Goal: Information Seeking & Learning: Learn about a topic

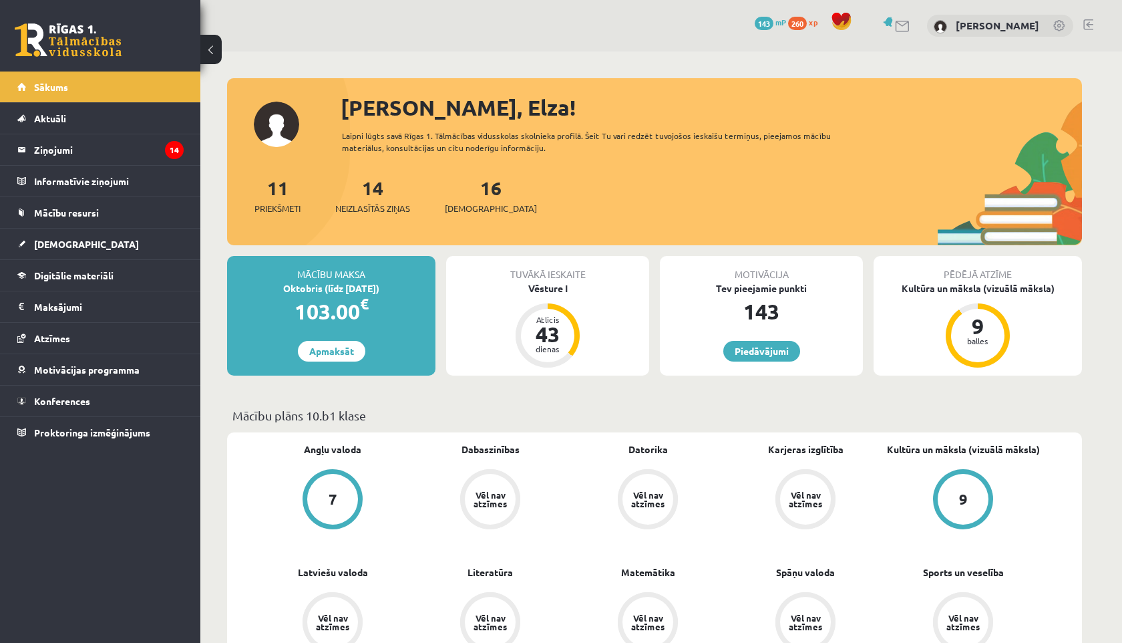
click at [214, 51] on button at bounding box center [210, 49] width 21 height 29
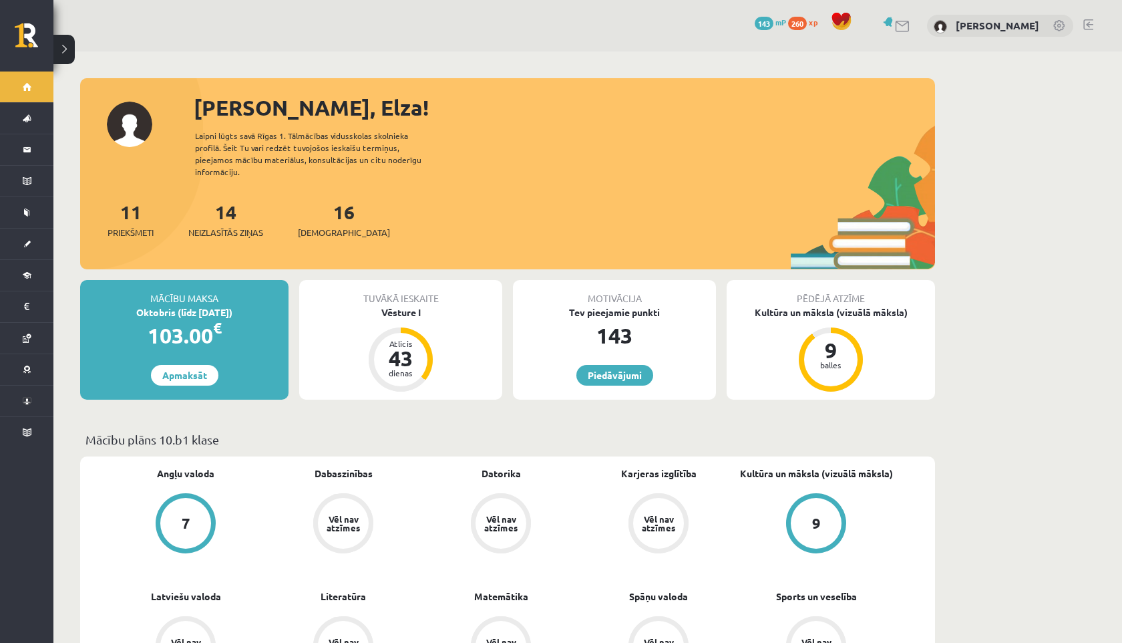
click at [65, 45] on button at bounding box center [63, 49] width 21 height 29
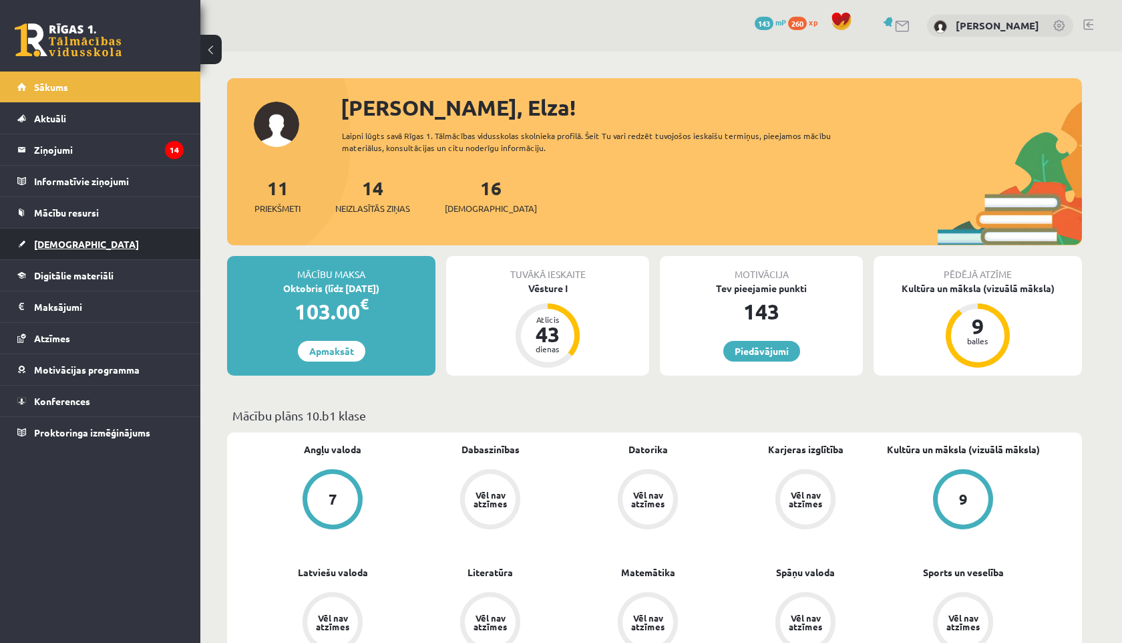
click at [99, 244] on link "[DEMOGRAPHIC_DATA]" at bounding box center [100, 243] width 166 height 31
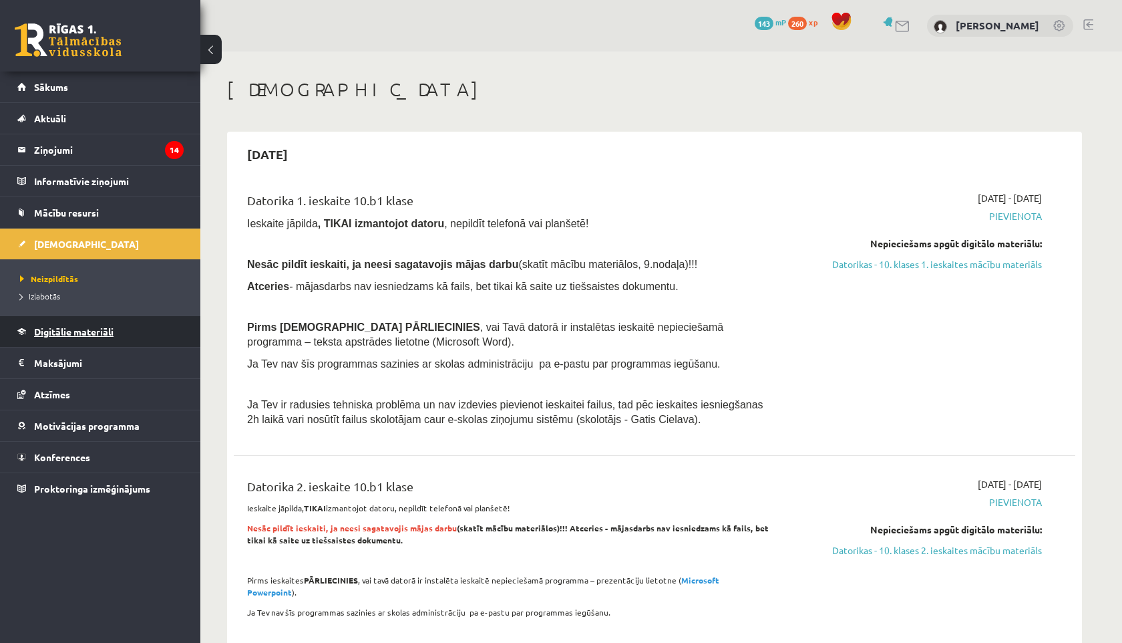
click at [84, 333] on span "Digitālie materiāli" at bounding box center [73, 331] width 79 height 12
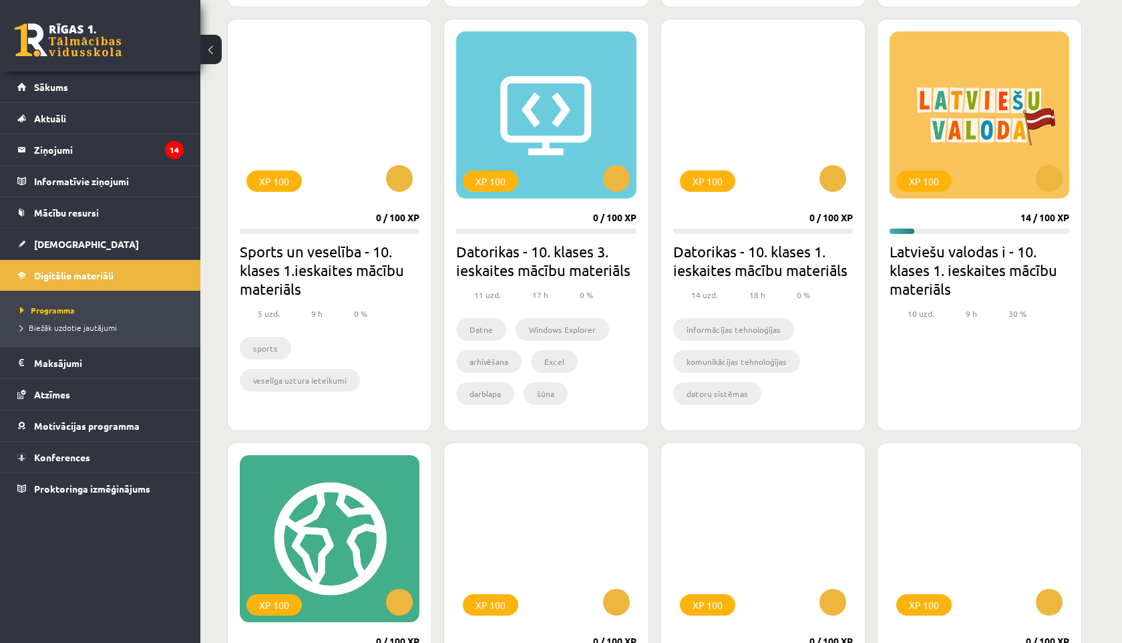
scroll to position [2037, 0]
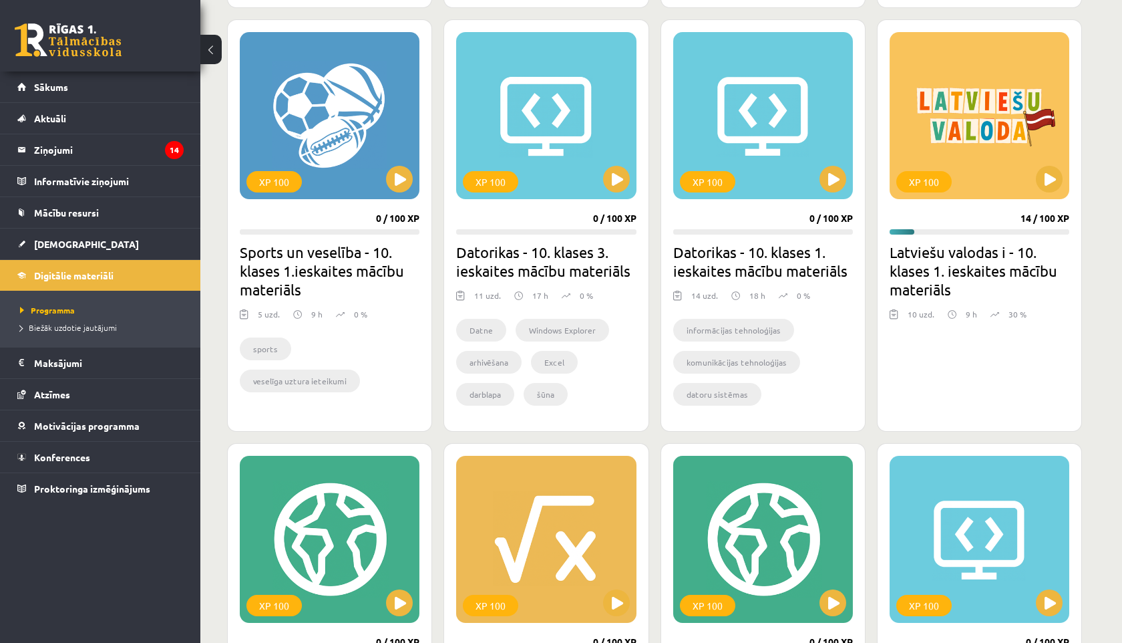
click at [987, 201] on div "XP 100 14 / 100 XP Latviešu valodas i - 10. klases 1. ieskaites mācību materiāl…" at bounding box center [979, 225] width 205 height 412
click at [988, 188] on div "XP 100" at bounding box center [980, 115] width 180 height 167
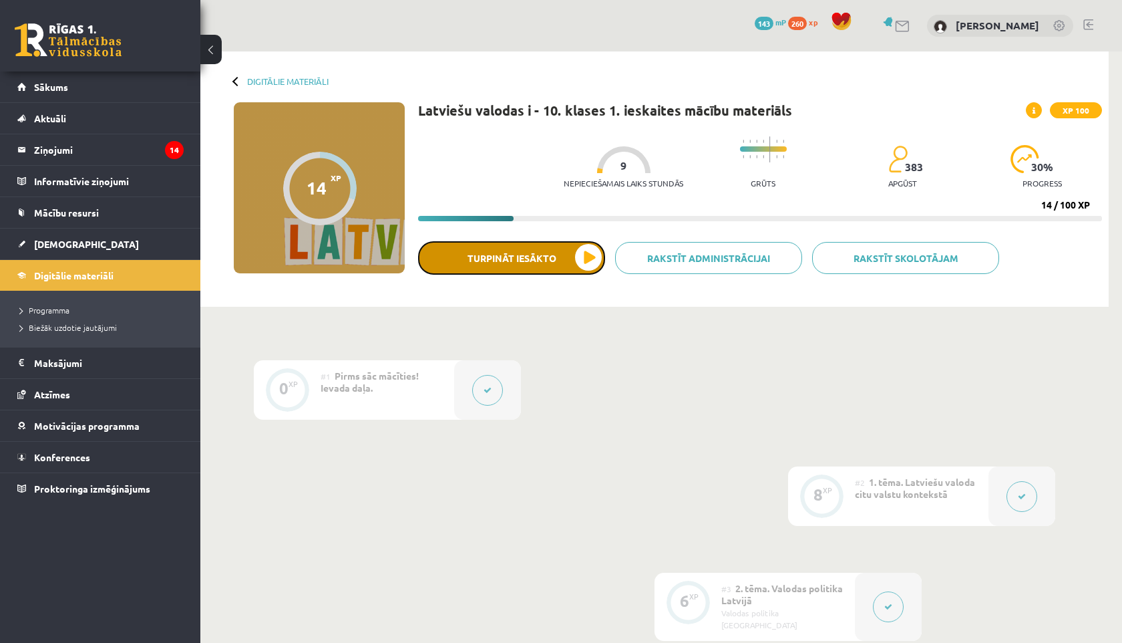
click at [486, 260] on button "Turpināt iesākto" at bounding box center [511, 257] width 187 height 33
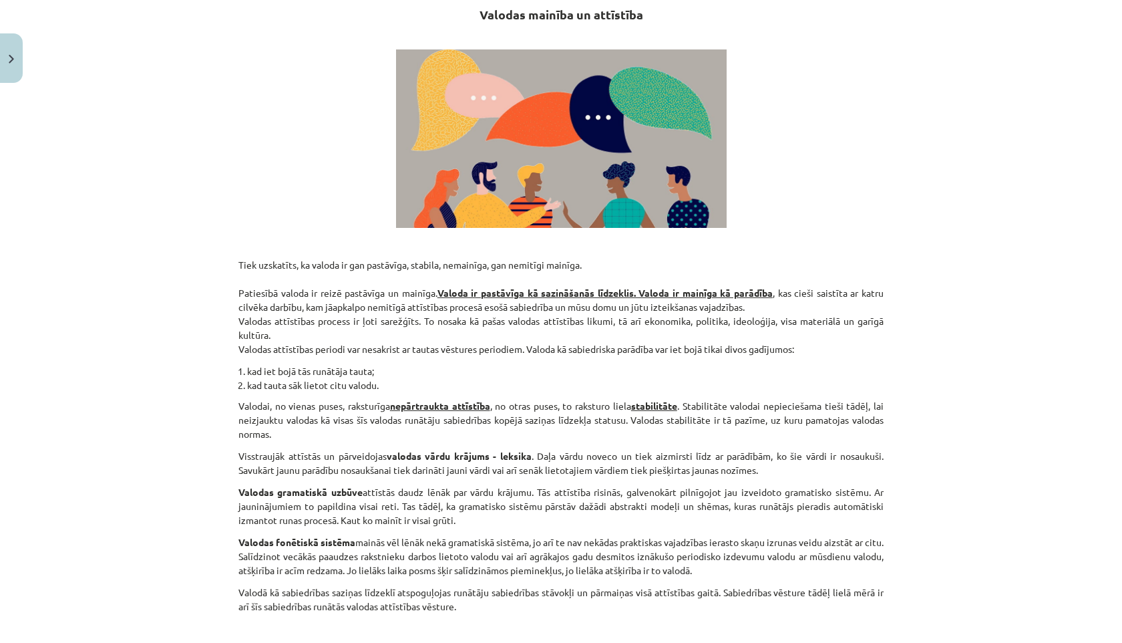
scroll to position [253, 0]
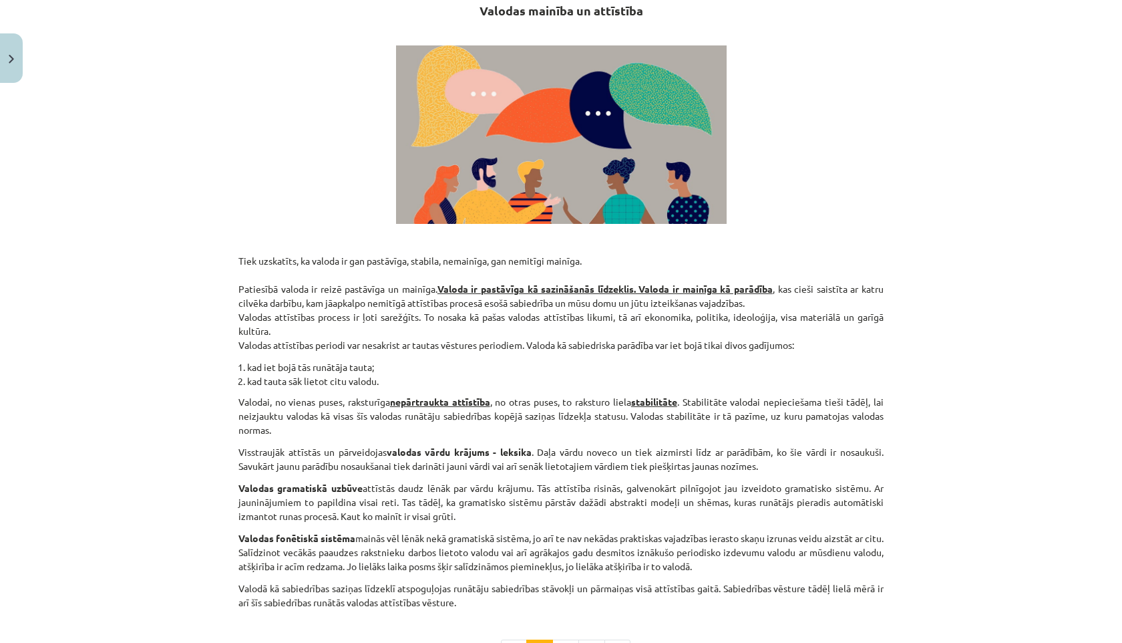
click at [152, 262] on div "Mācību tēma: Latviešu valodas i - 10. klases 1. ieskaites mācību materiāls #4 3…" at bounding box center [561, 321] width 1122 height 643
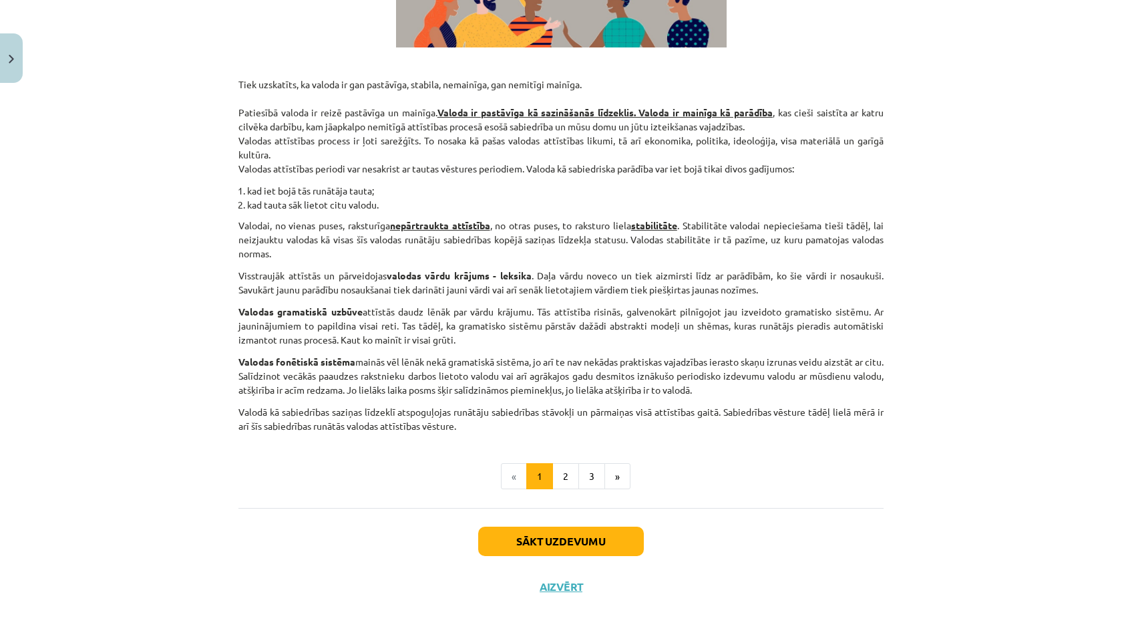
scroll to position [443, 0]
click at [621, 484] on button "»" at bounding box center [618, 476] width 26 height 27
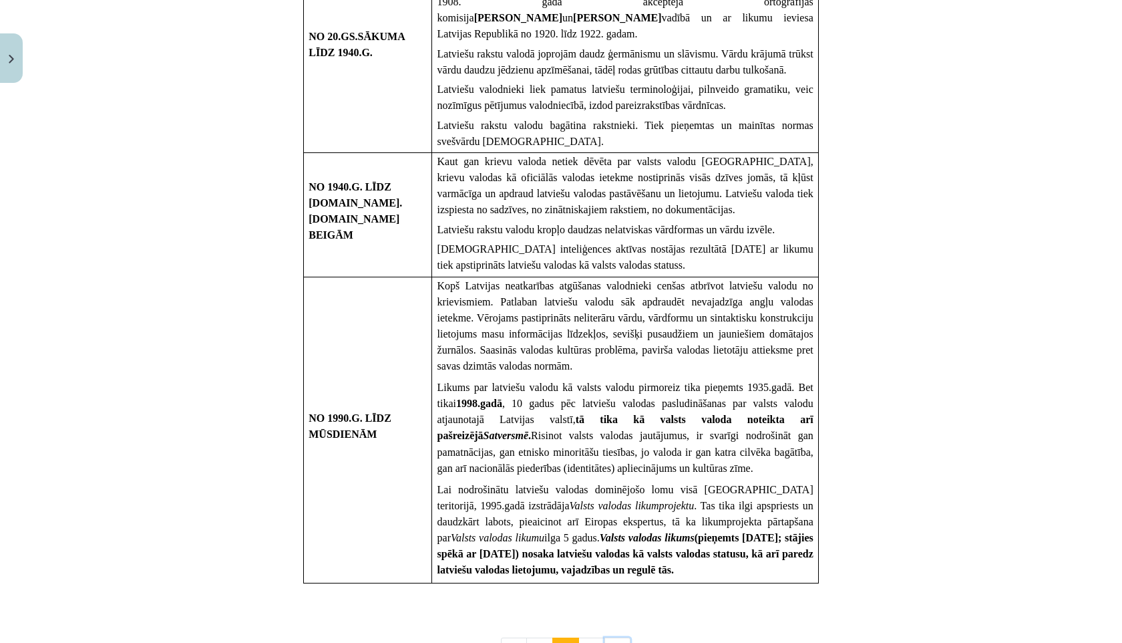
scroll to position [1065, 0]
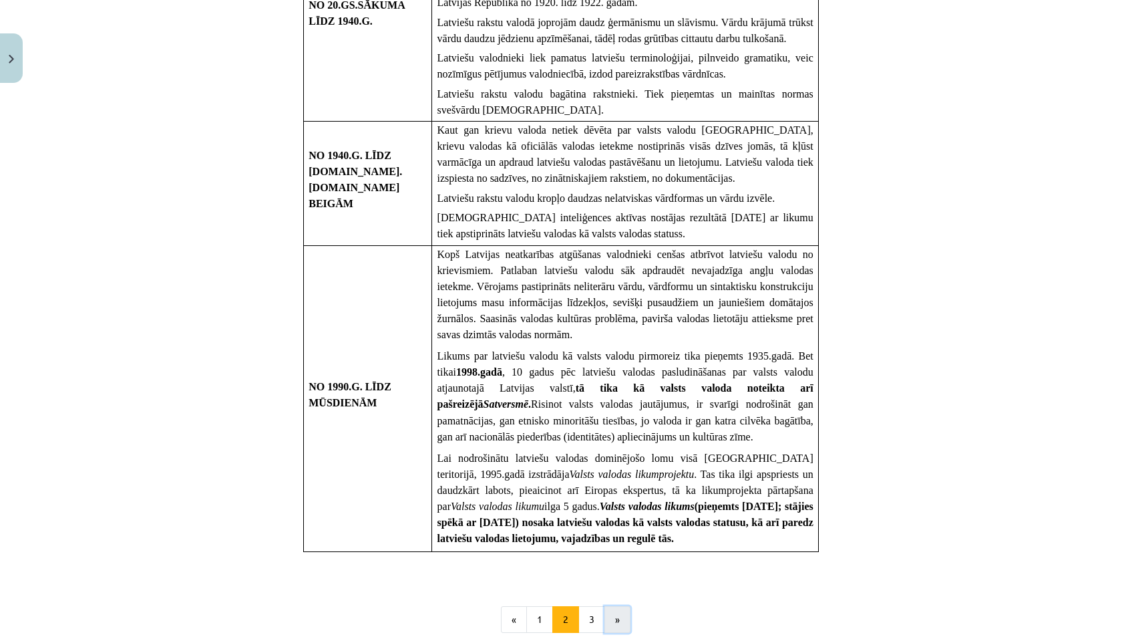
click at [614, 606] on button "»" at bounding box center [618, 619] width 26 height 27
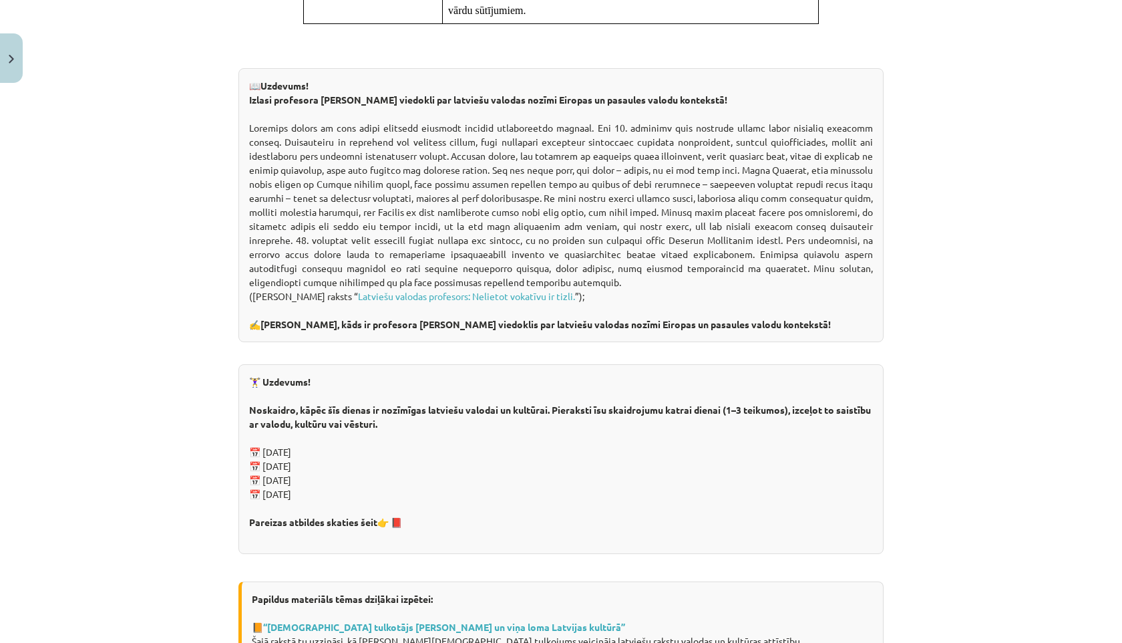
scroll to position [1618, 0]
click at [499, 291] on link "Latviešu valodas profesors: Nelietot vokatīvu ir tizli." at bounding box center [466, 297] width 217 height 12
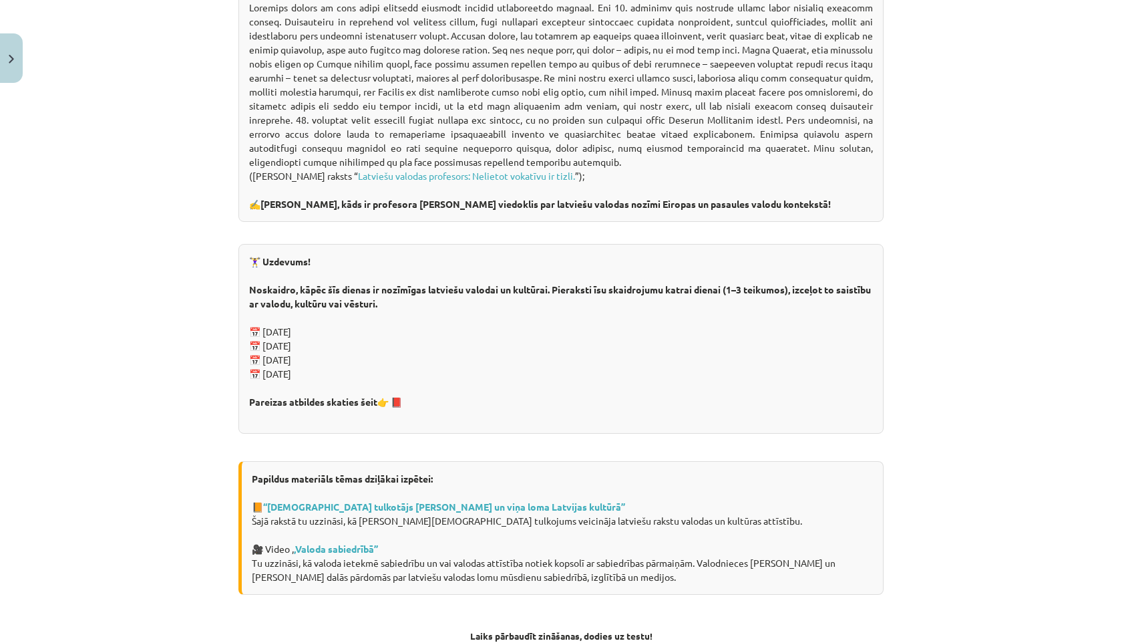
scroll to position [1740, 0]
click at [398, 395] on link "👉 📕" at bounding box center [389, 401] width 25 height 12
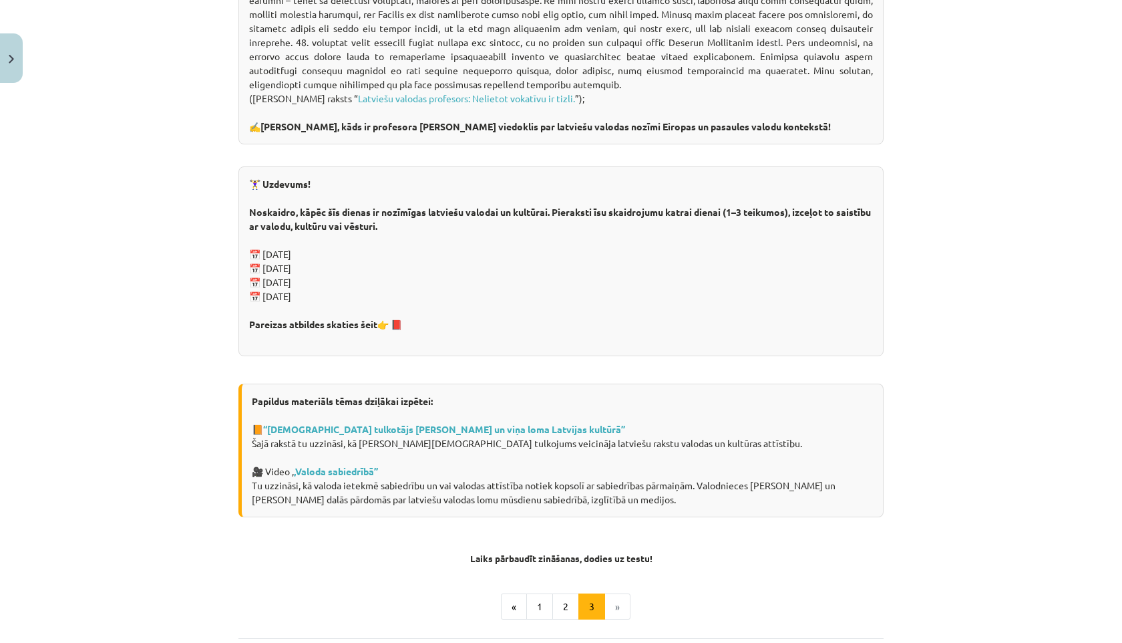
click at [619, 593] on li "»" at bounding box center [617, 606] width 25 height 27
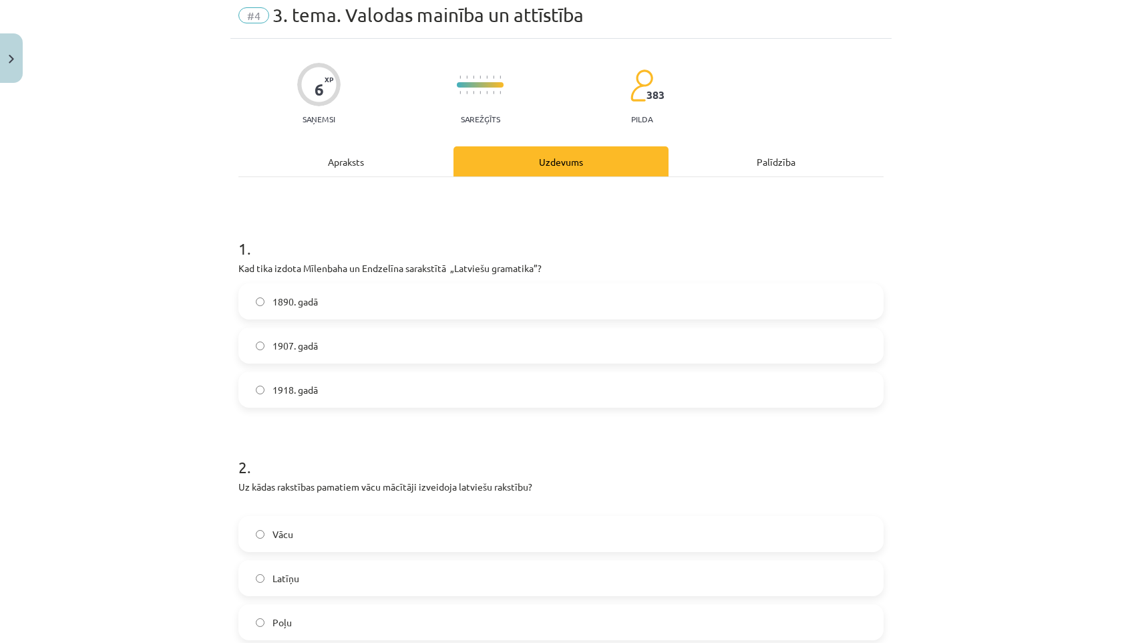
scroll to position [33, 0]
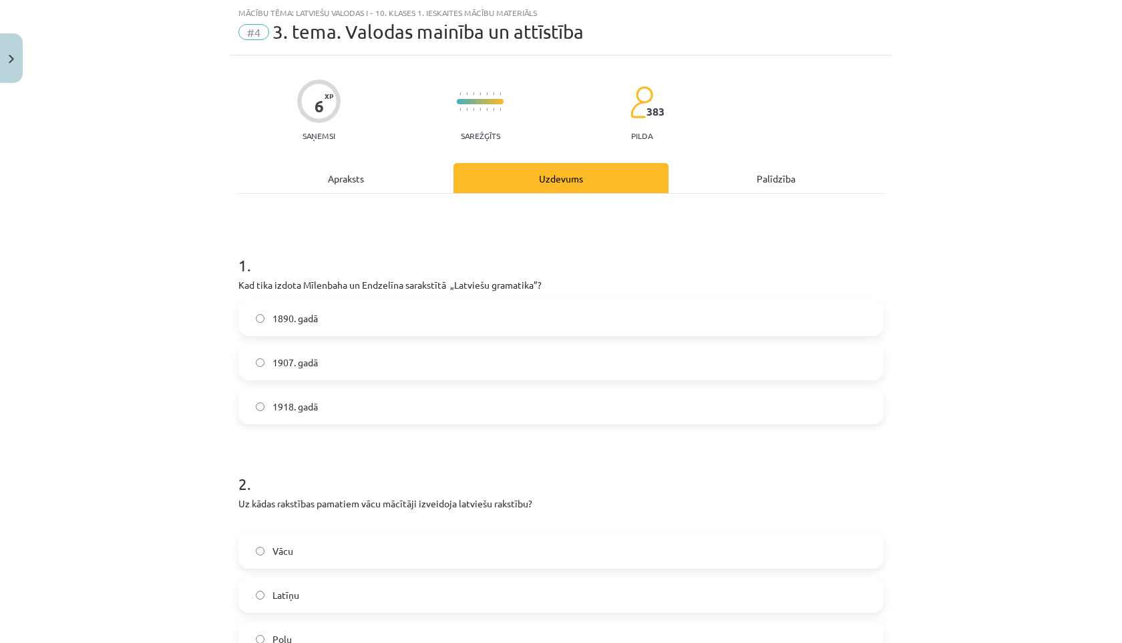
click at [357, 364] on label "1907. gadā" at bounding box center [561, 361] width 643 height 33
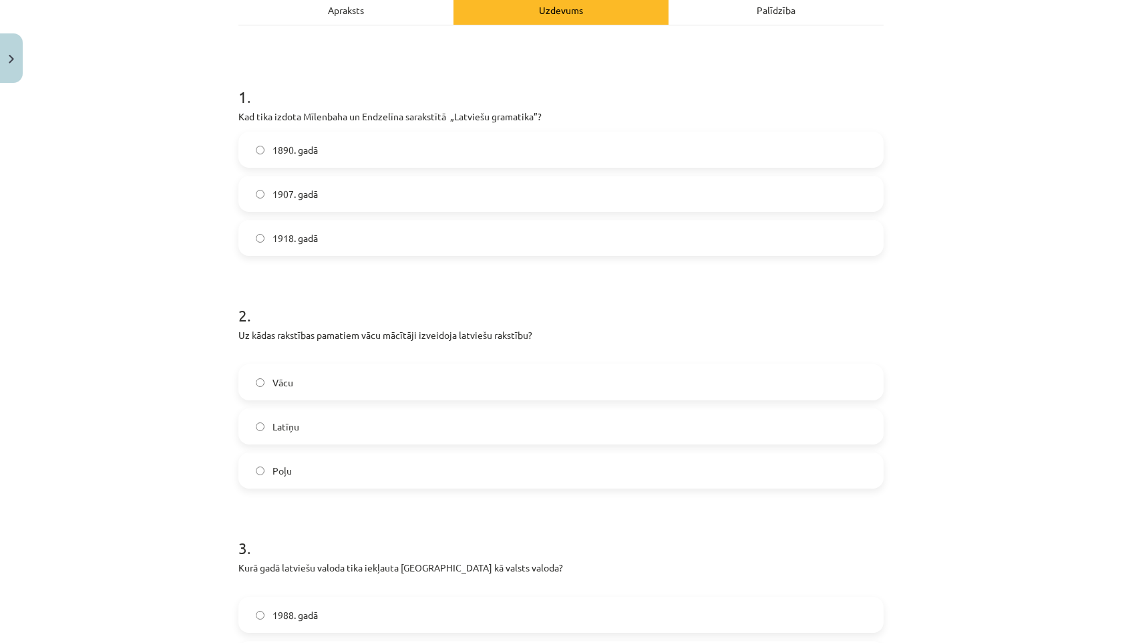
scroll to position [206, 0]
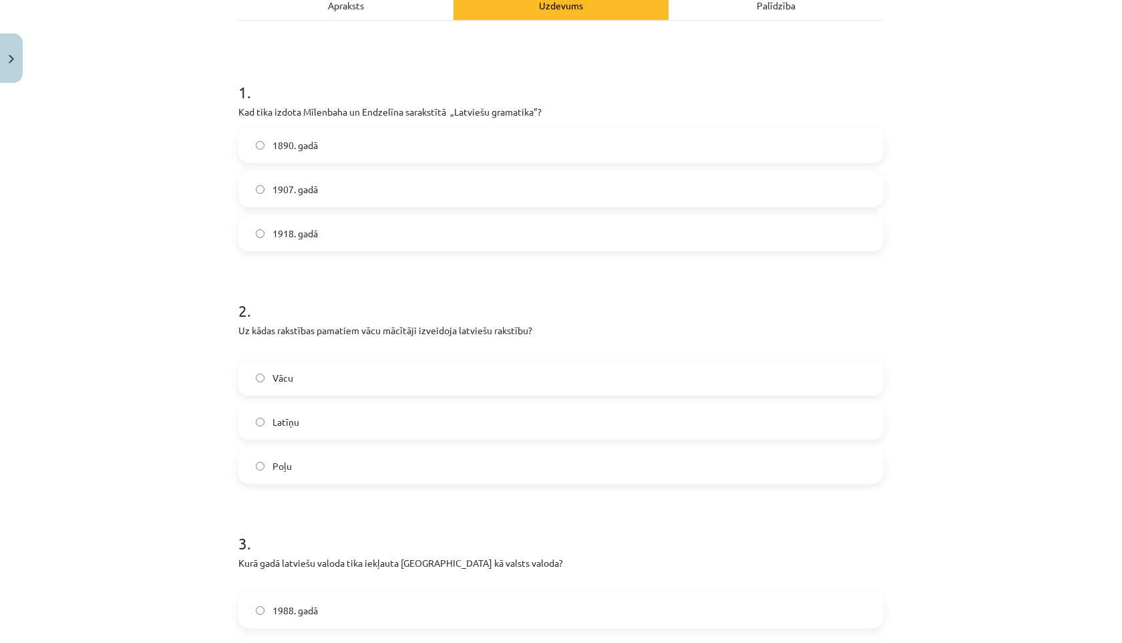
click at [333, 369] on label "Vācu" at bounding box center [561, 377] width 643 height 33
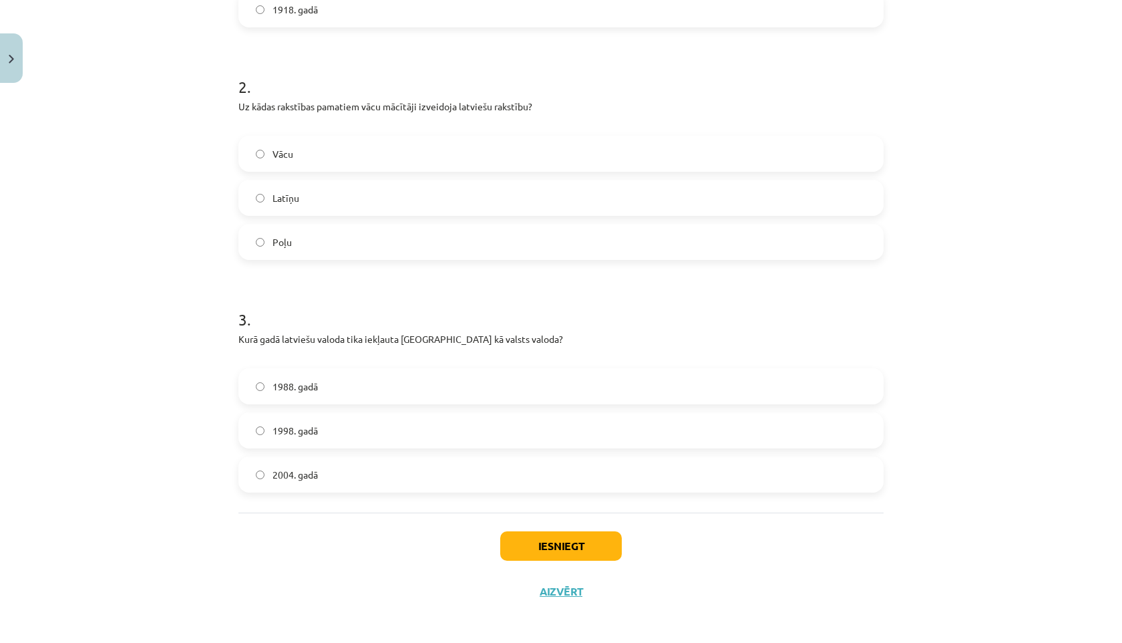
scroll to position [435, 0]
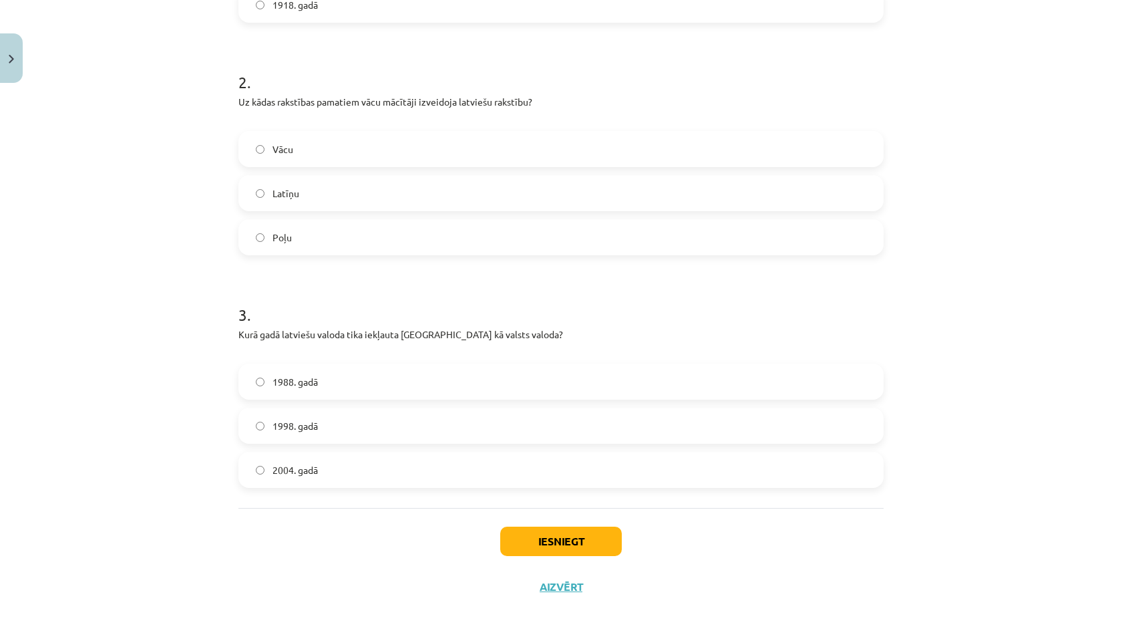
click at [339, 420] on label "1998. gadā" at bounding box center [561, 425] width 643 height 33
click at [530, 537] on button "Iesniegt" at bounding box center [561, 540] width 122 height 29
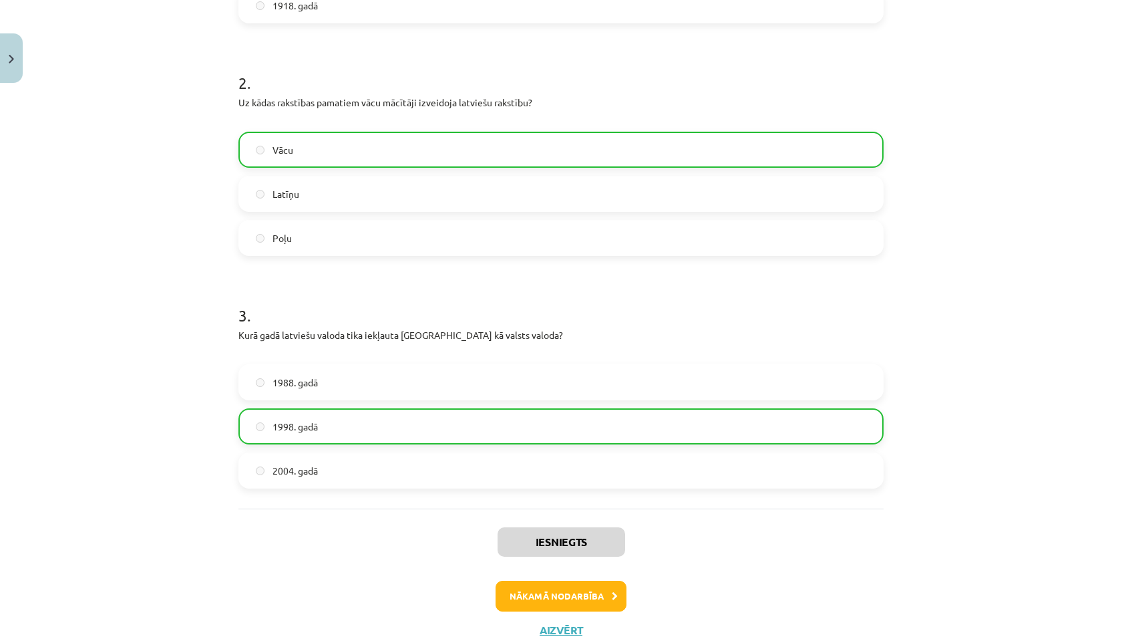
scroll to position [477, 0]
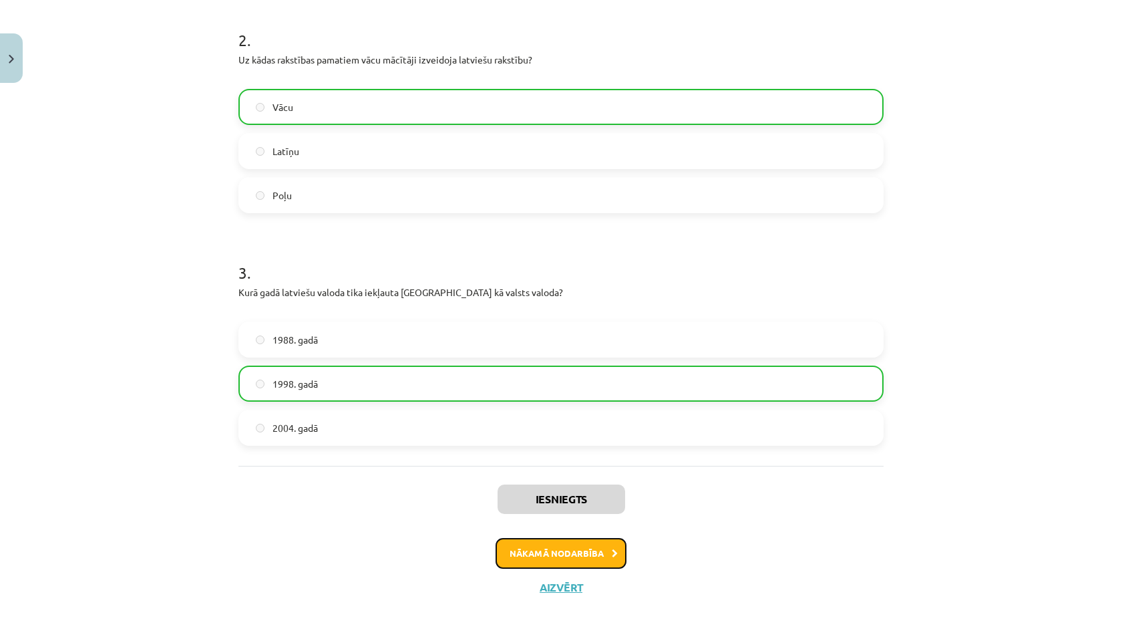
click at [544, 558] on button "Nākamā nodarbība" at bounding box center [561, 553] width 131 height 31
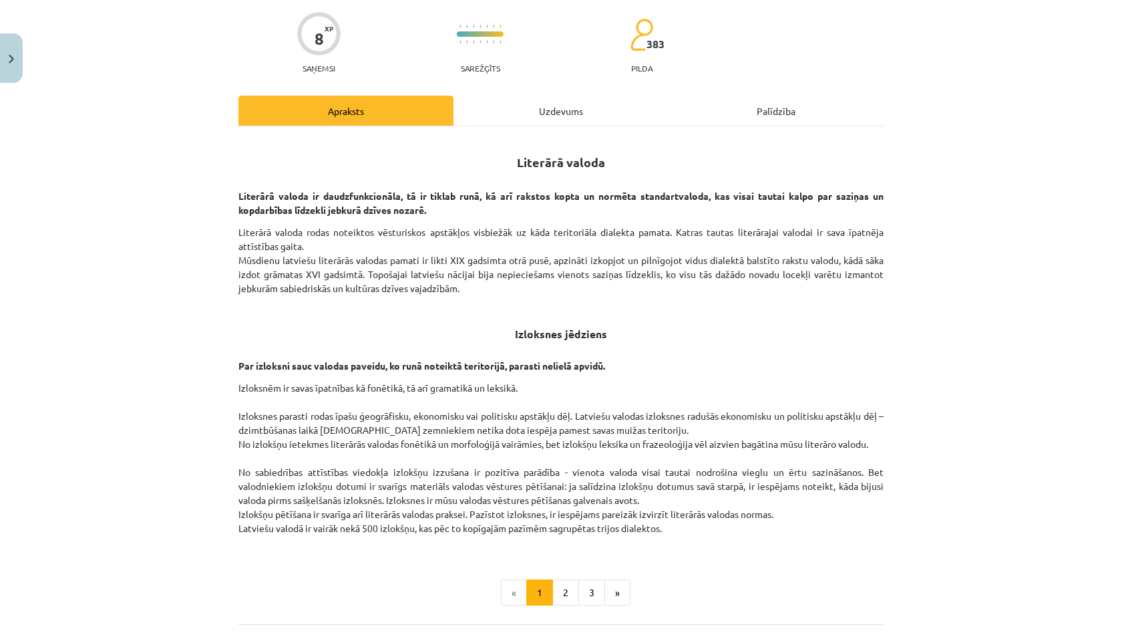
scroll to position [98, 0]
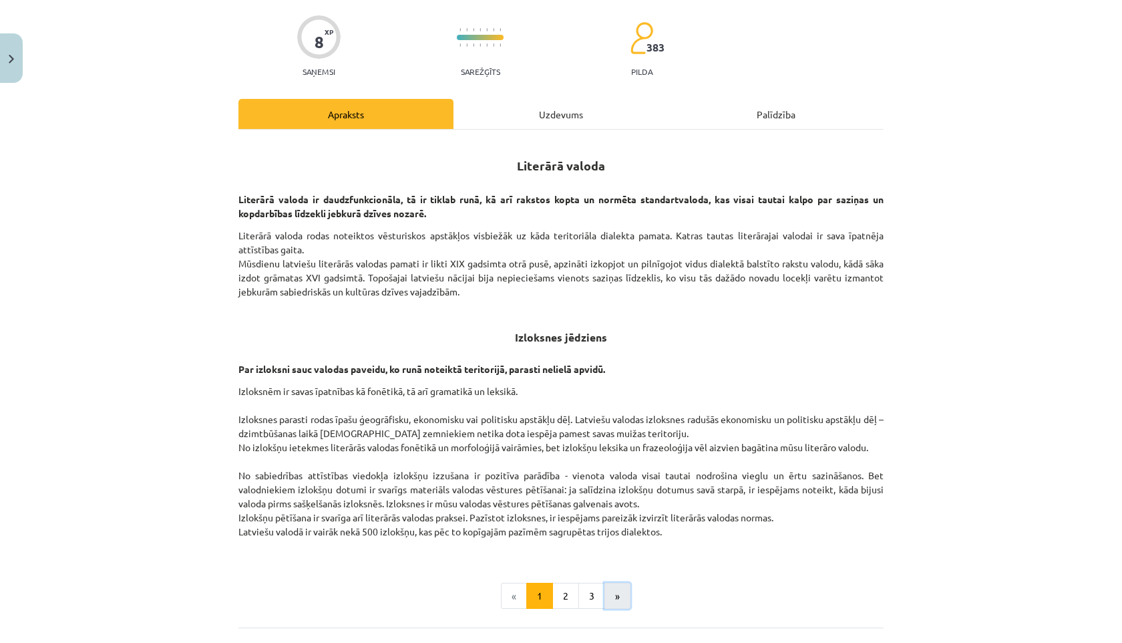
click at [624, 594] on button "»" at bounding box center [618, 596] width 26 height 27
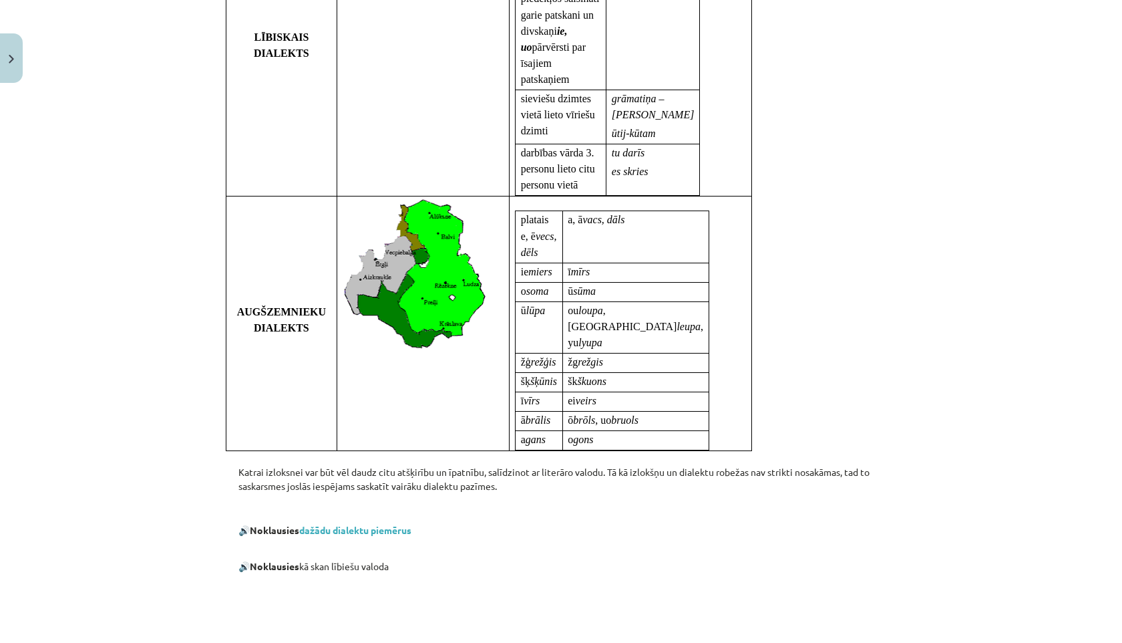
scroll to position [807, 0]
click at [391, 523] on link "dažādu dialektu piemērus" at bounding box center [355, 529] width 112 height 12
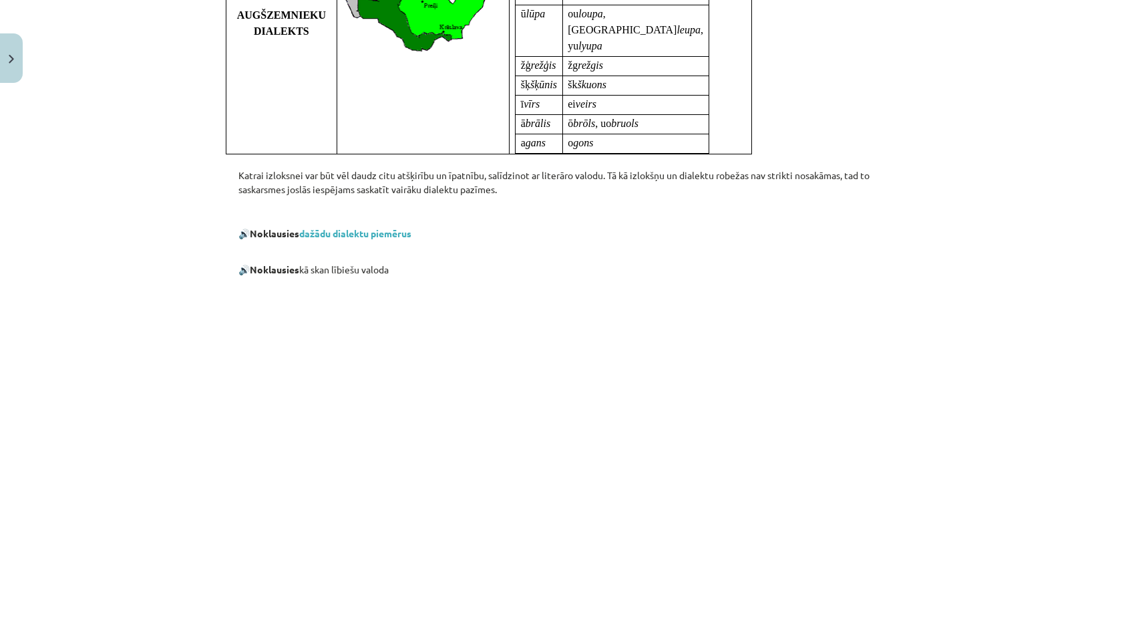
scroll to position [1104, 0]
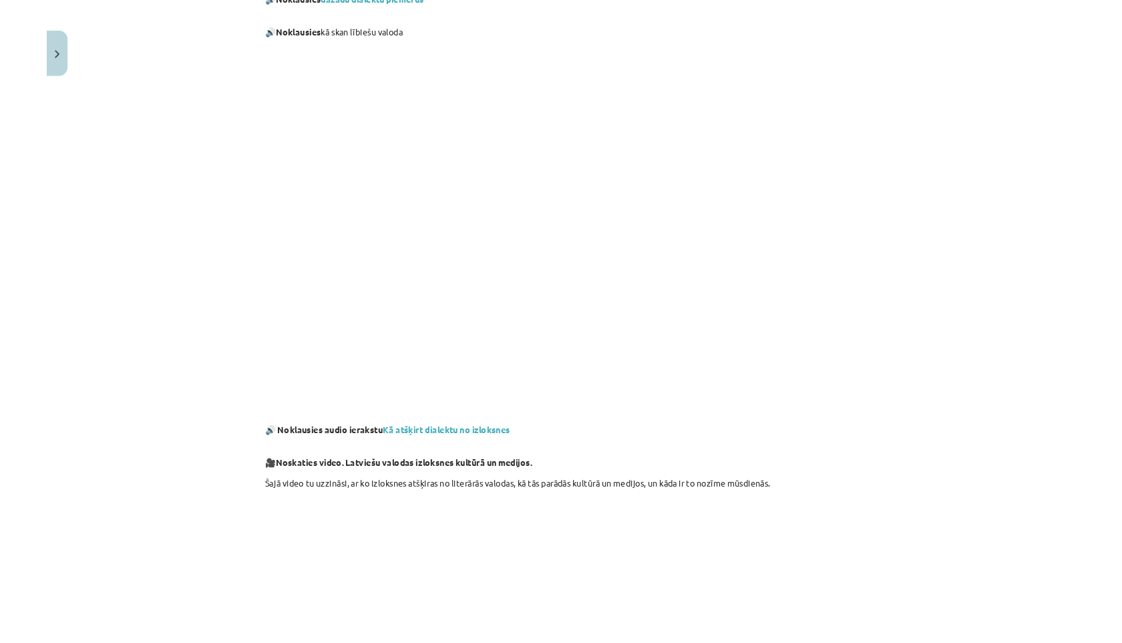
scroll to position [1526, 0]
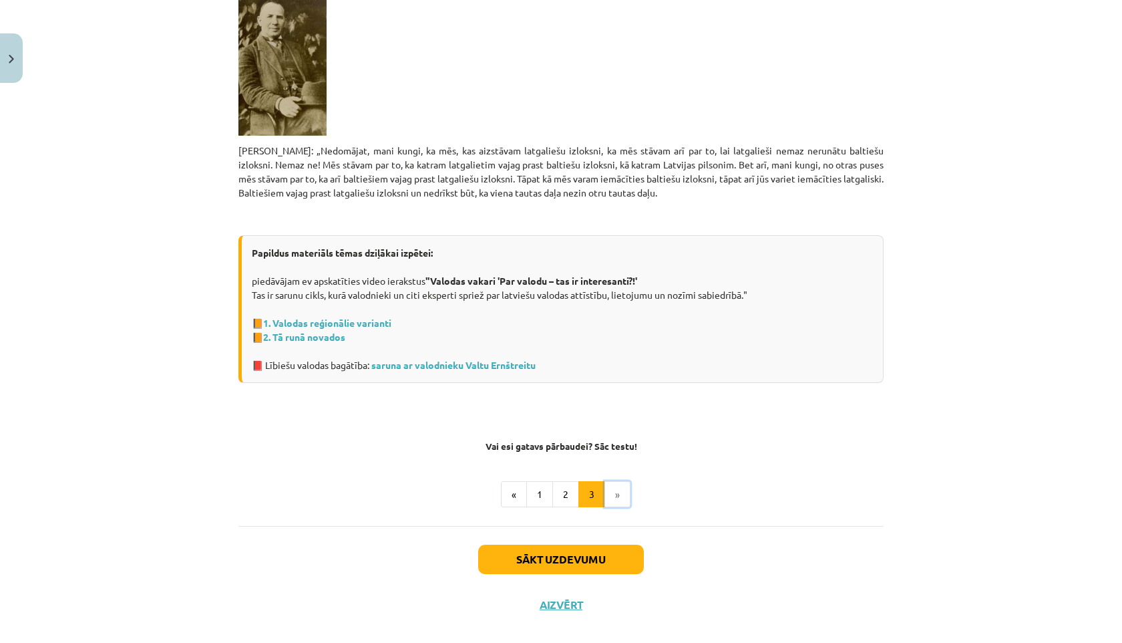
scroll to position [787, 0]
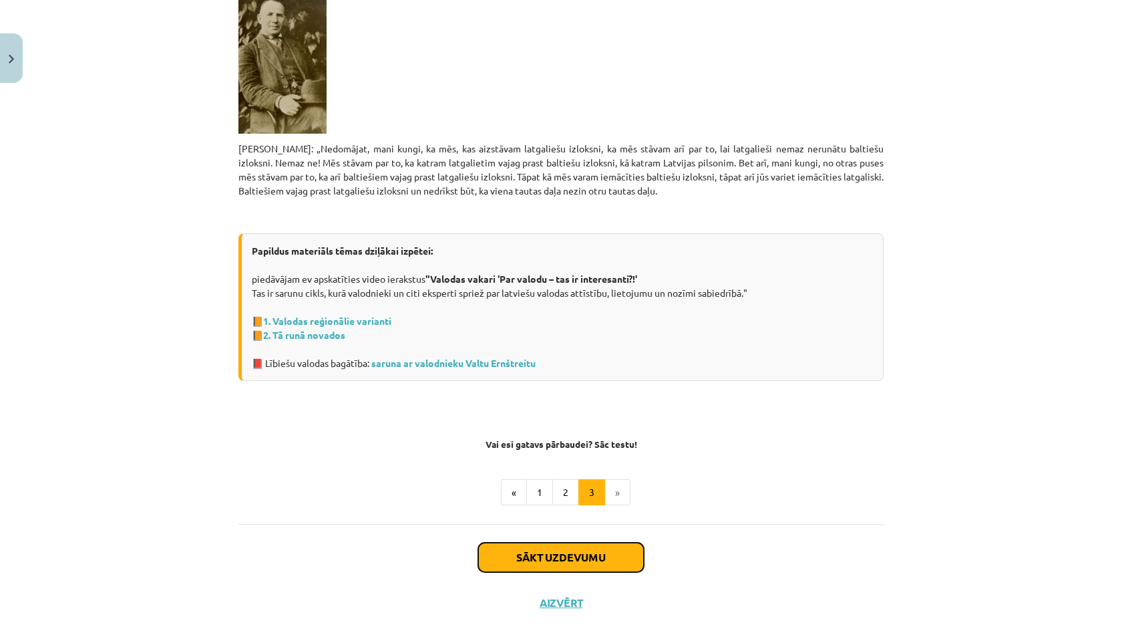
click at [601, 561] on button "Sākt uzdevumu" at bounding box center [561, 556] width 166 height 29
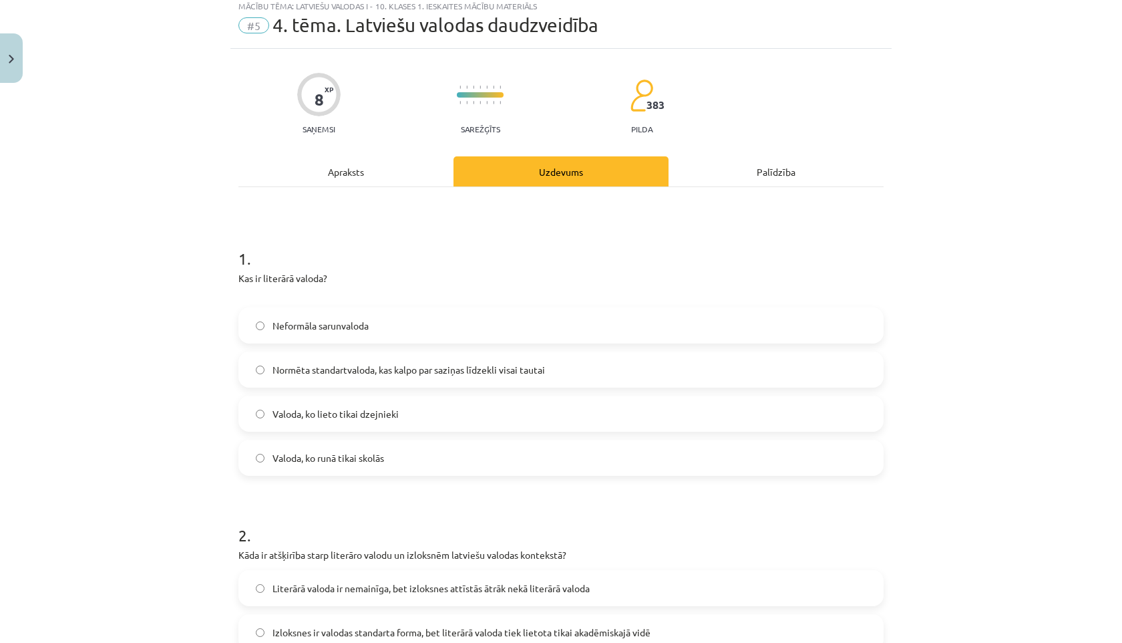
scroll to position [33, 0]
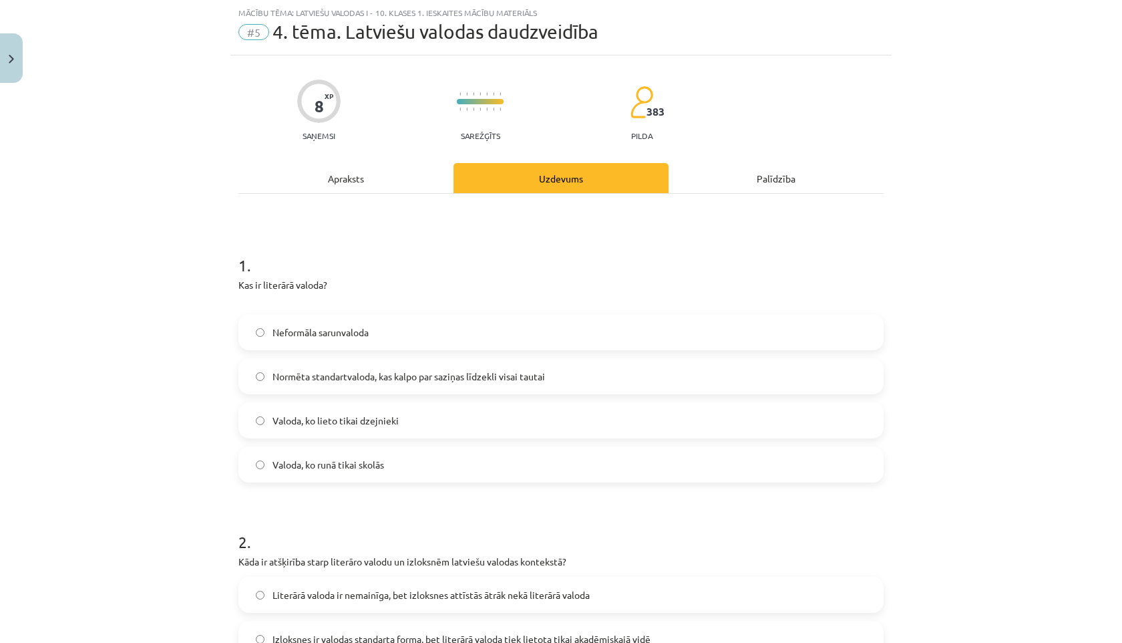
click at [277, 369] on span "Normēta standartvaloda, kas kalpo par saziņas līdzekli visai tautai" at bounding box center [409, 376] width 273 height 14
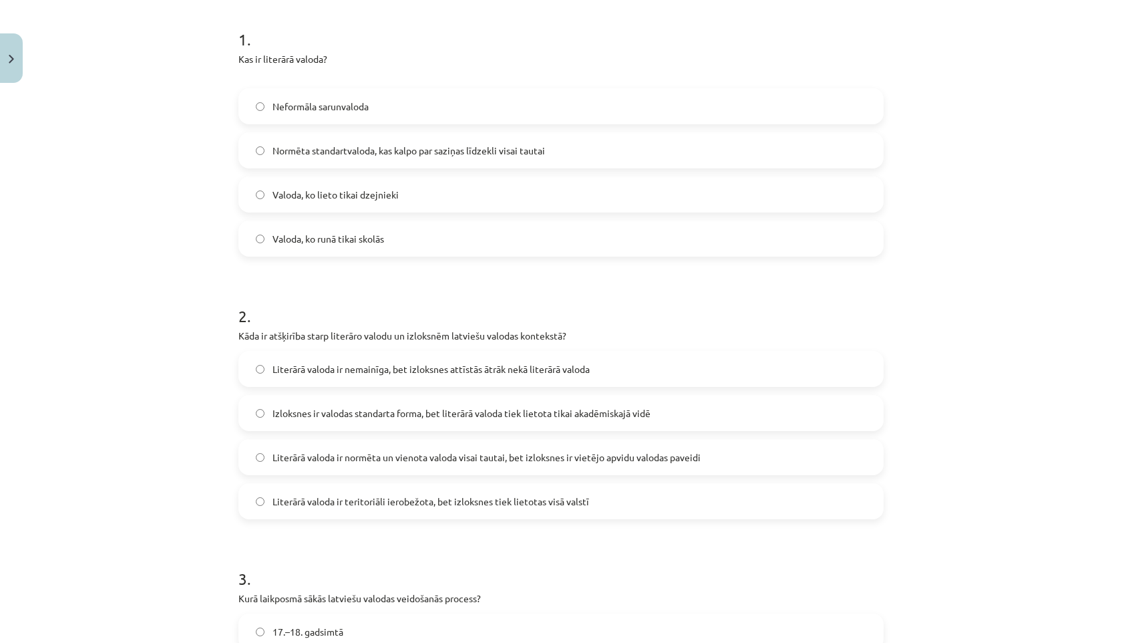
scroll to position [274, 0]
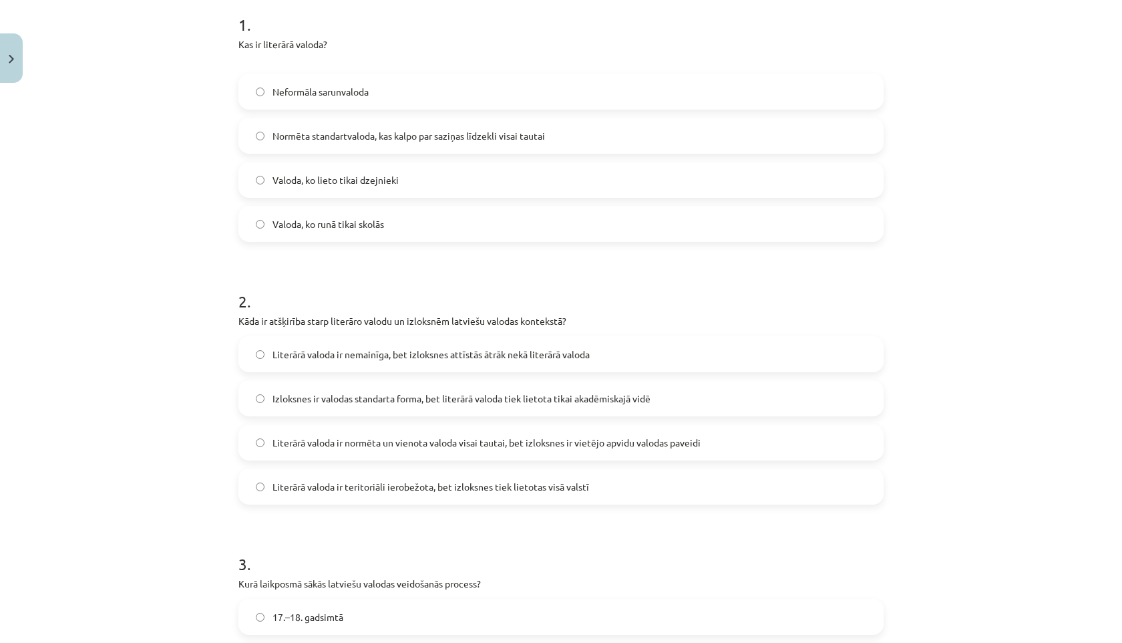
click at [288, 439] on span "Literārā valoda ir normēta un vienota valoda visai tautai, bet izloksnes ir vie…" at bounding box center [487, 443] width 428 height 14
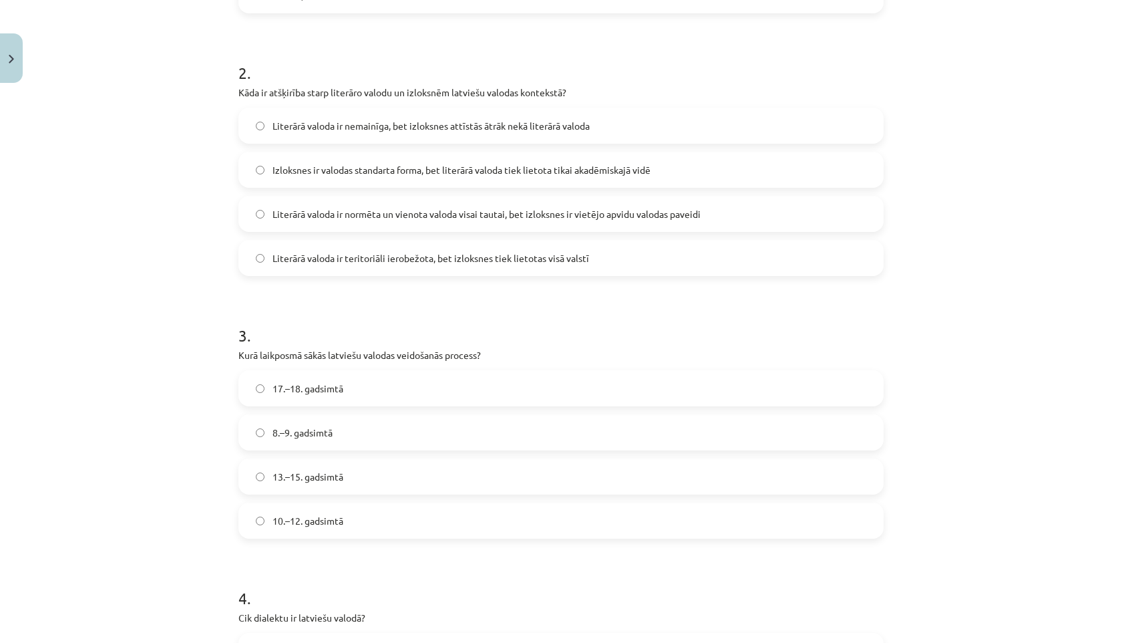
scroll to position [514, 0]
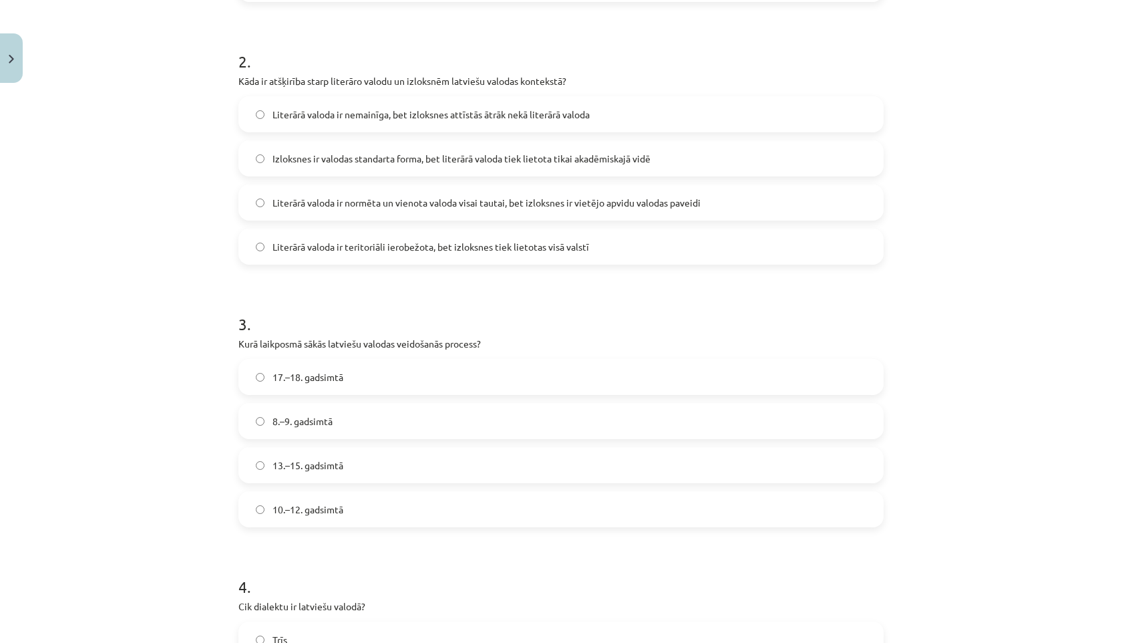
click at [306, 373] on span "17.–18. gadsimtā" at bounding box center [308, 377] width 71 height 14
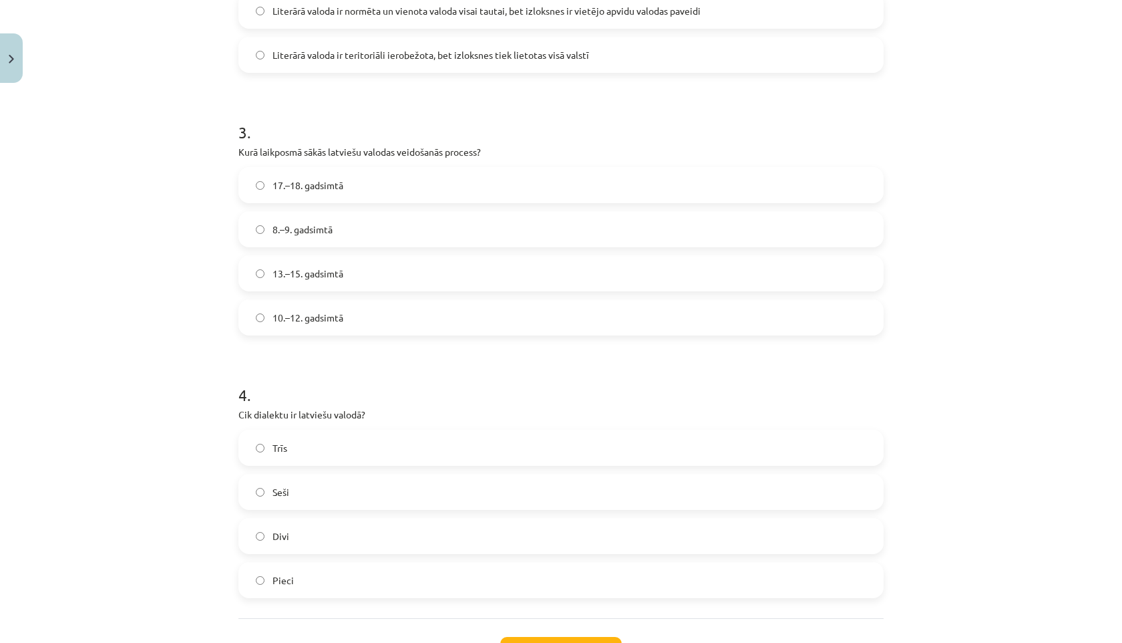
scroll to position [718, 0]
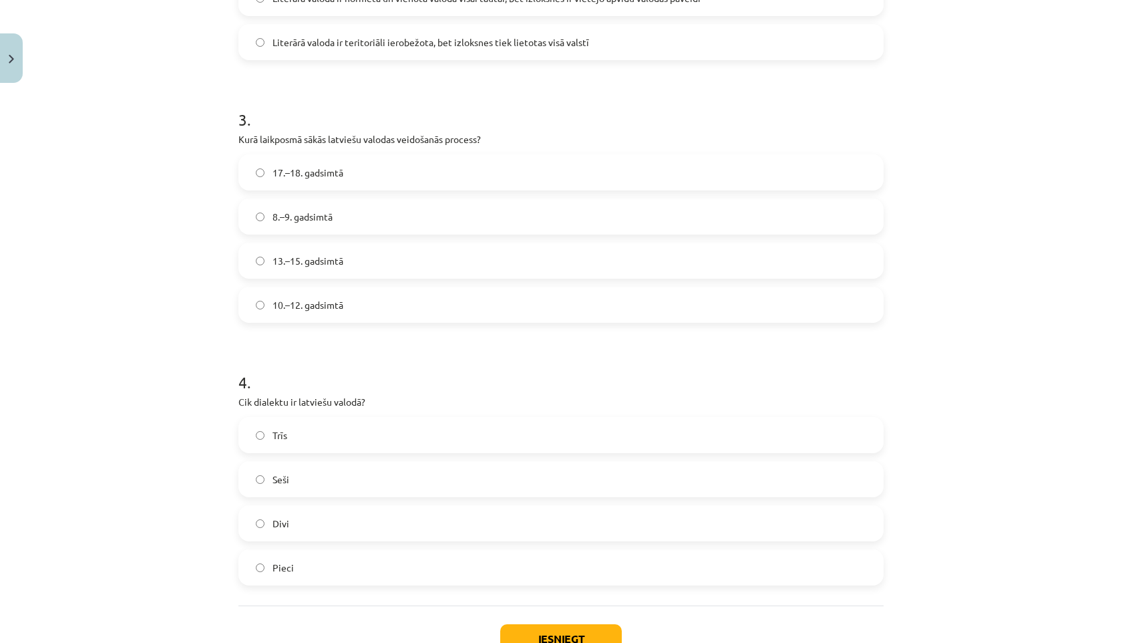
click at [281, 431] on span "Trīs" at bounding box center [280, 435] width 15 height 14
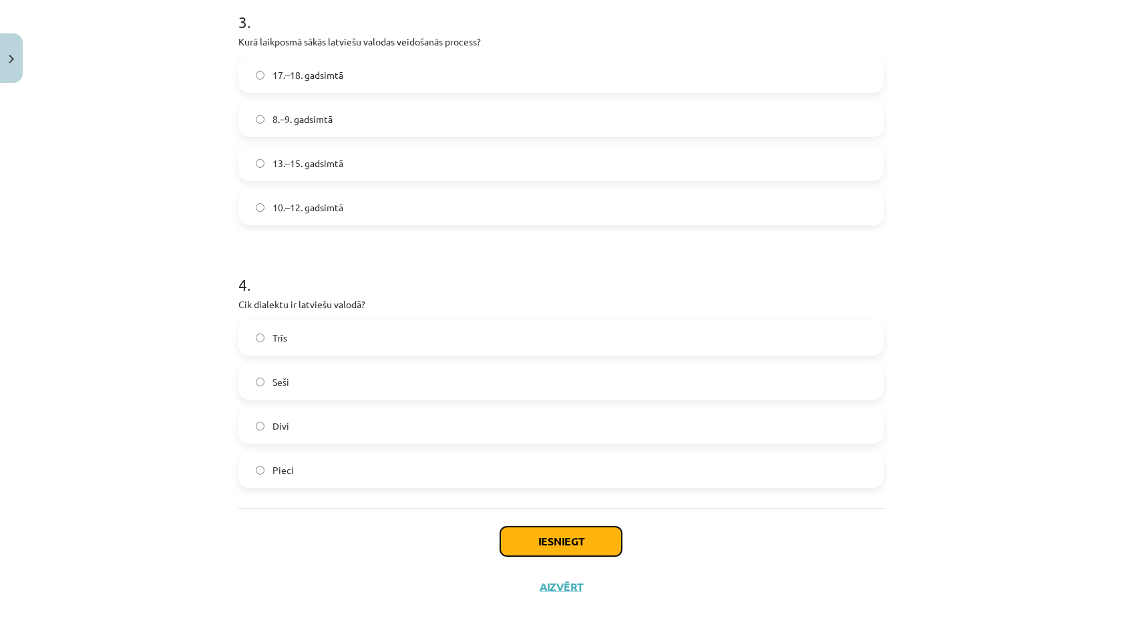
click at [546, 542] on button "Iesniegt" at bounding box center [561, 540] width 122 height 29
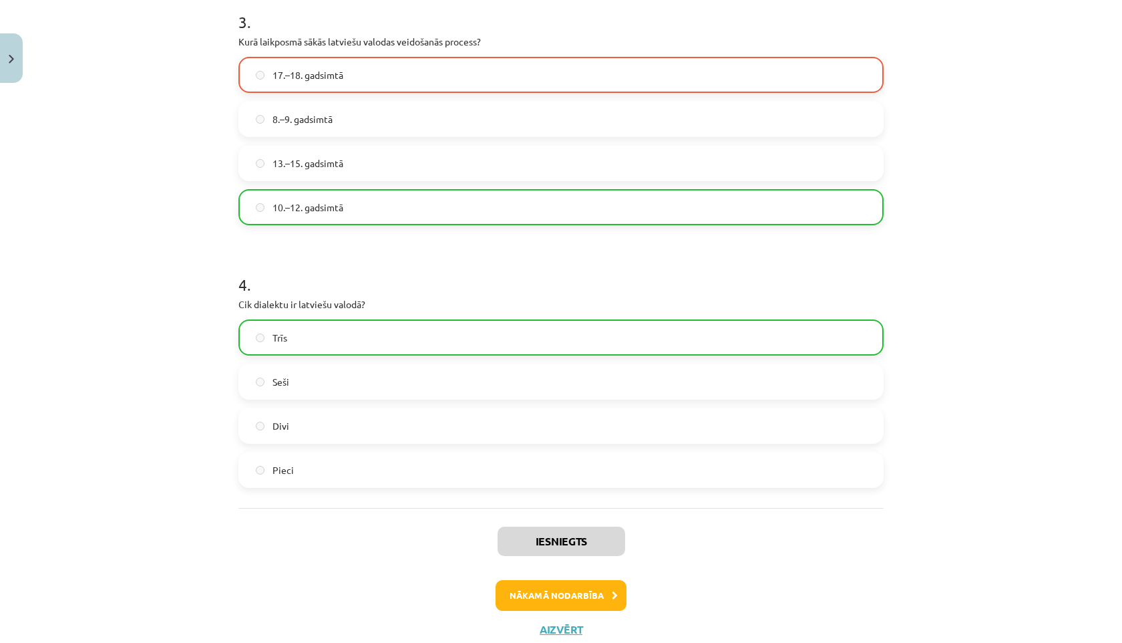
scroll to position [858, 0]
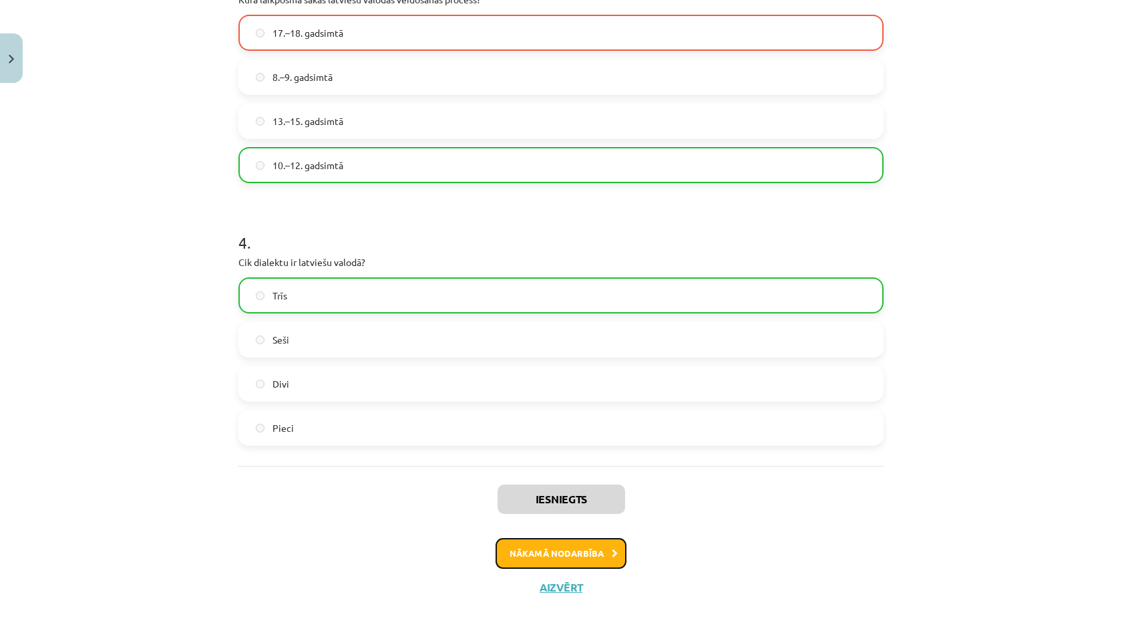
click at [508, 566] on button "Nākamā nodarbība" at bounding box center [561, 553] width 131 height 31
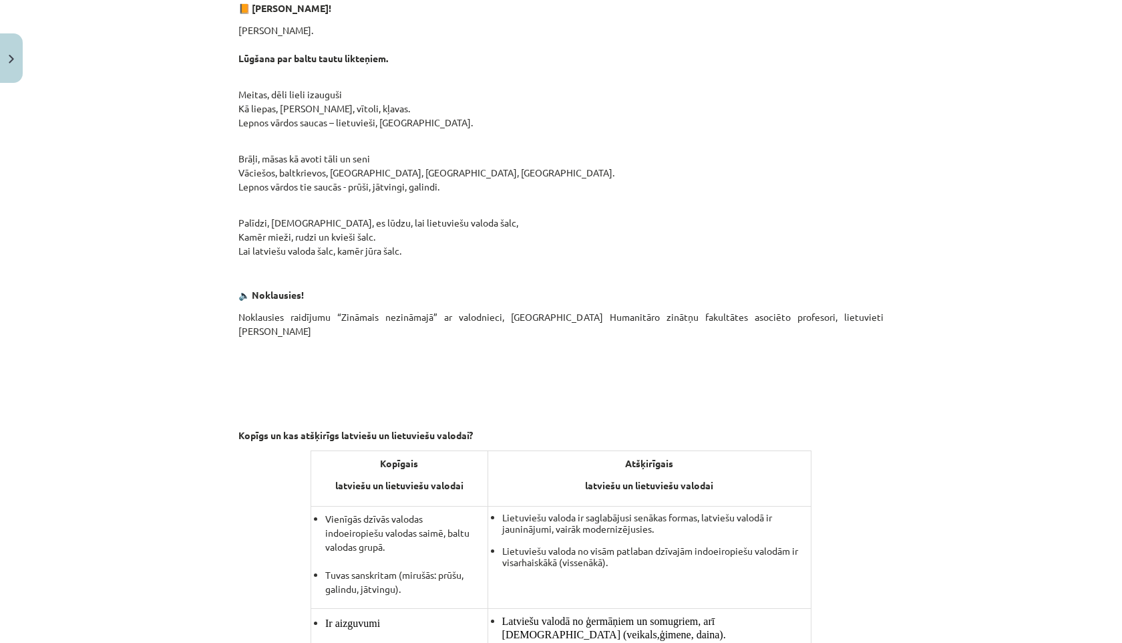
scroll to position [315, 0]
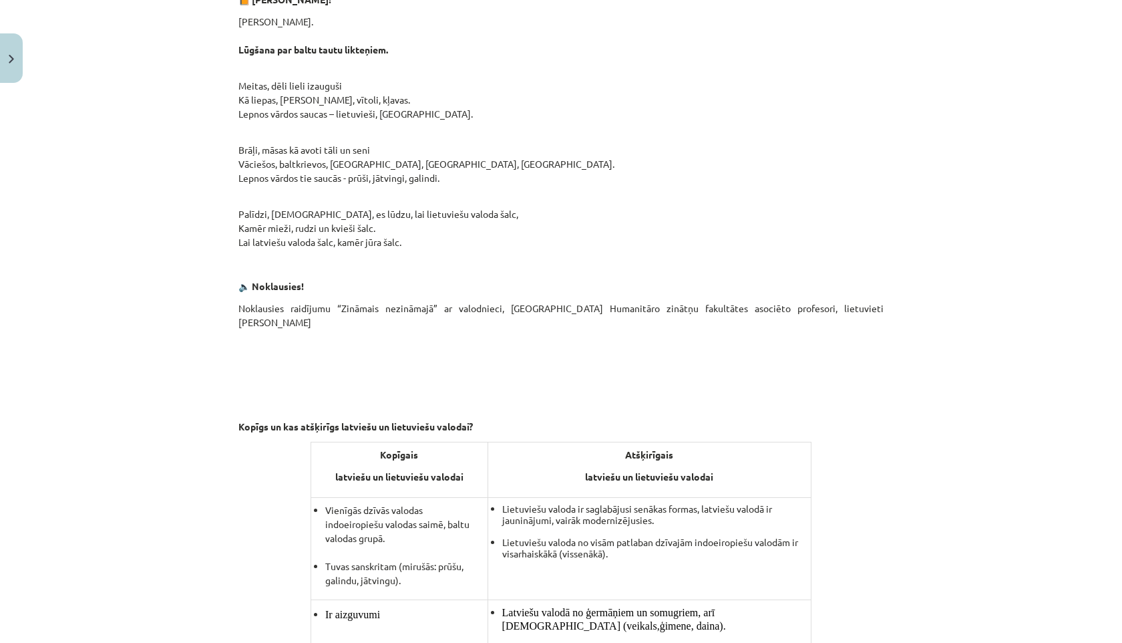
click at [378, 339] on p at bounding box center [560, 356] width 645 height 38
click at [247, 288] on strong "🔈 Noklausies!" at bounding box center [270, 286] width 65 height 12
click at [288, 291] on p "🔈 Noklausies!" at bounding box center [560, 286] width 645 height 14
click at [443, 387] on p at bounding box center [560, 390] width 645 height 14
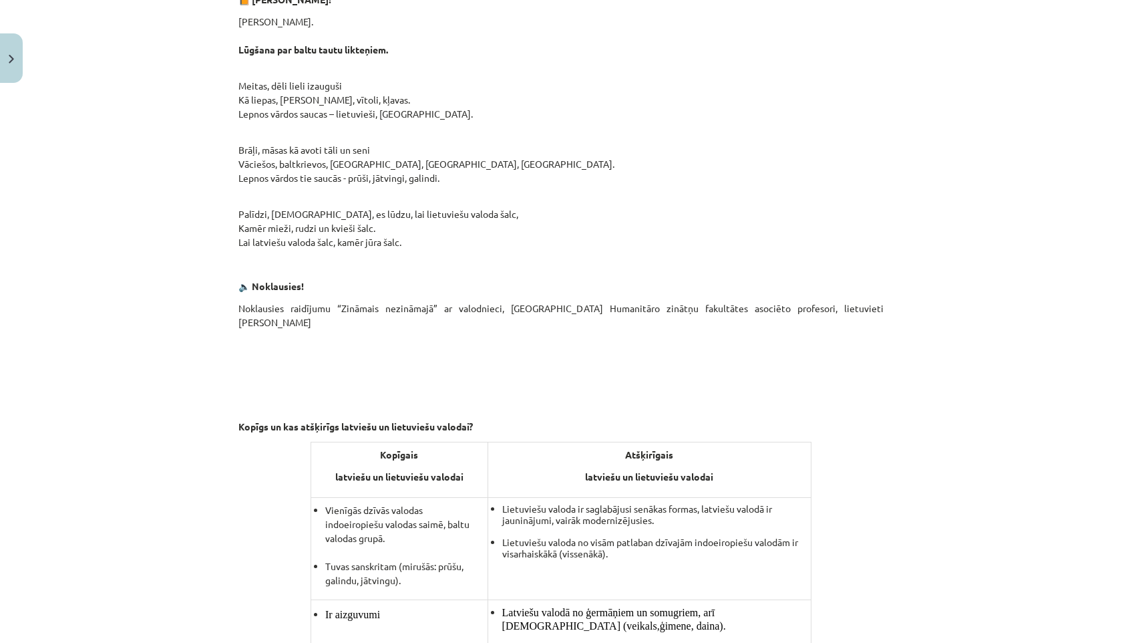
click at [372, 346] on p at bounding box center [560, 356] width 645 height 38
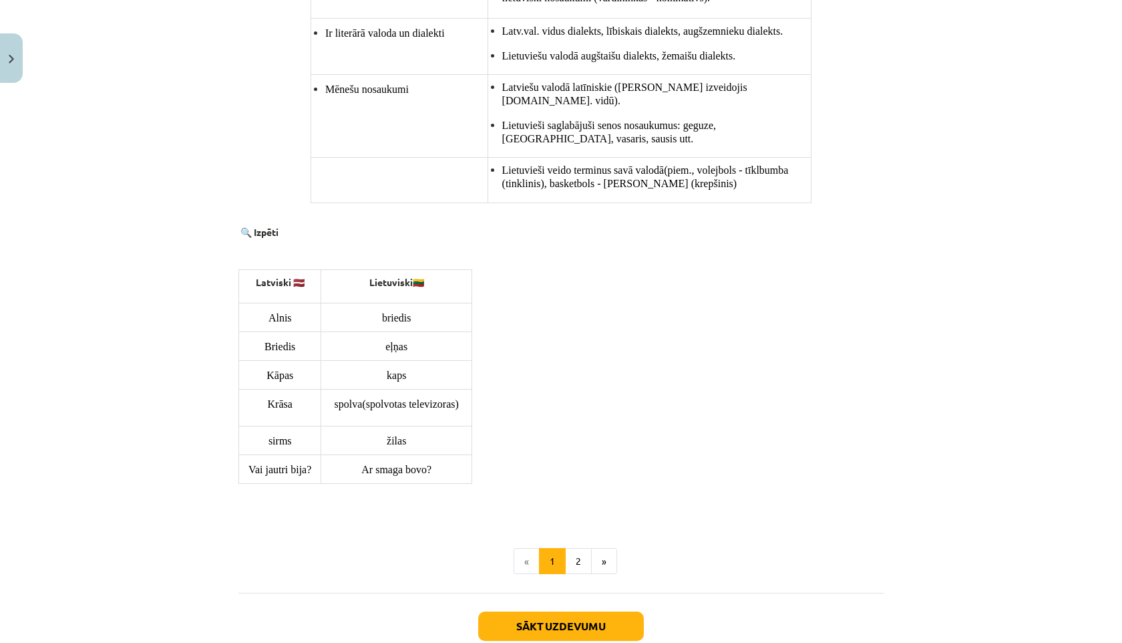
scroll to position [1239, 0]
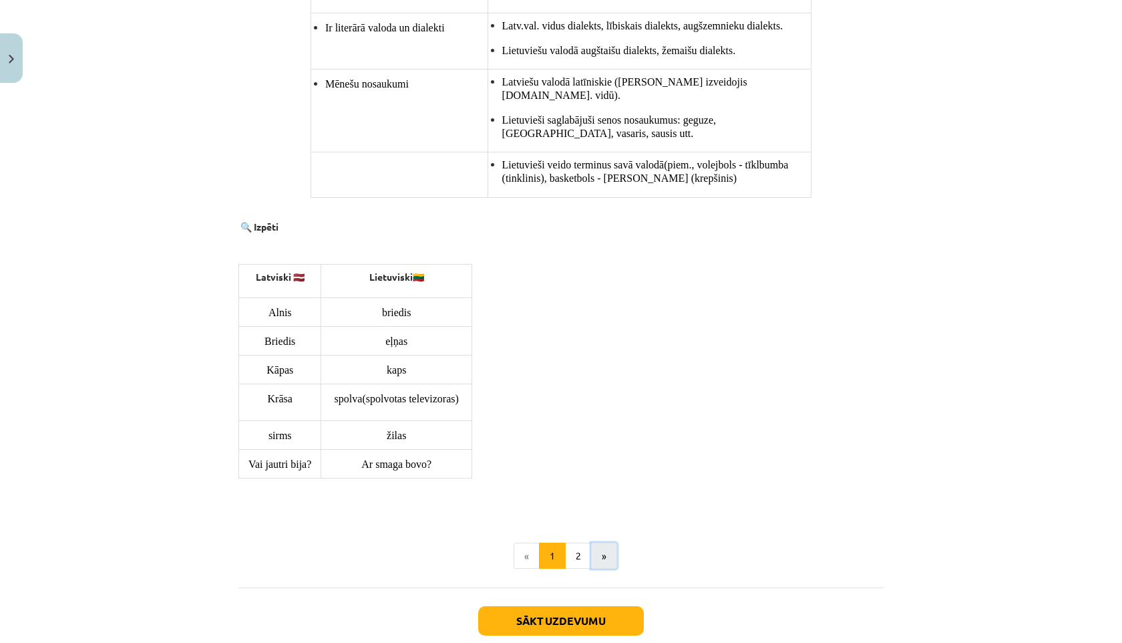
click at [615, 542] on button "»" at bounding box center [604, 555] width 26 height 27
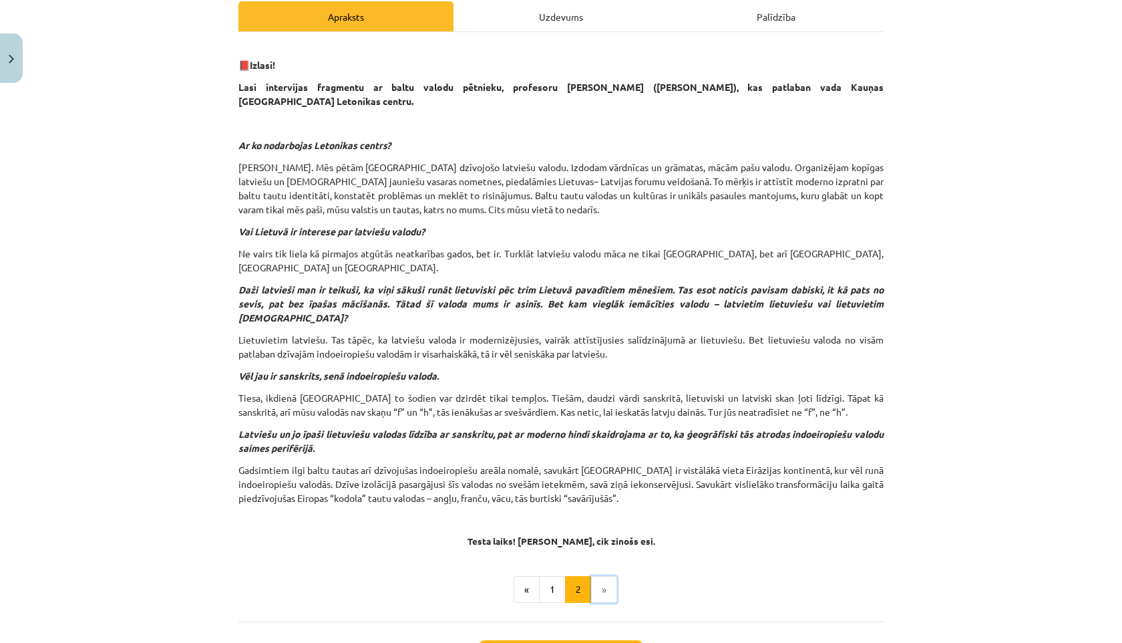
scroll to position [277, 0]
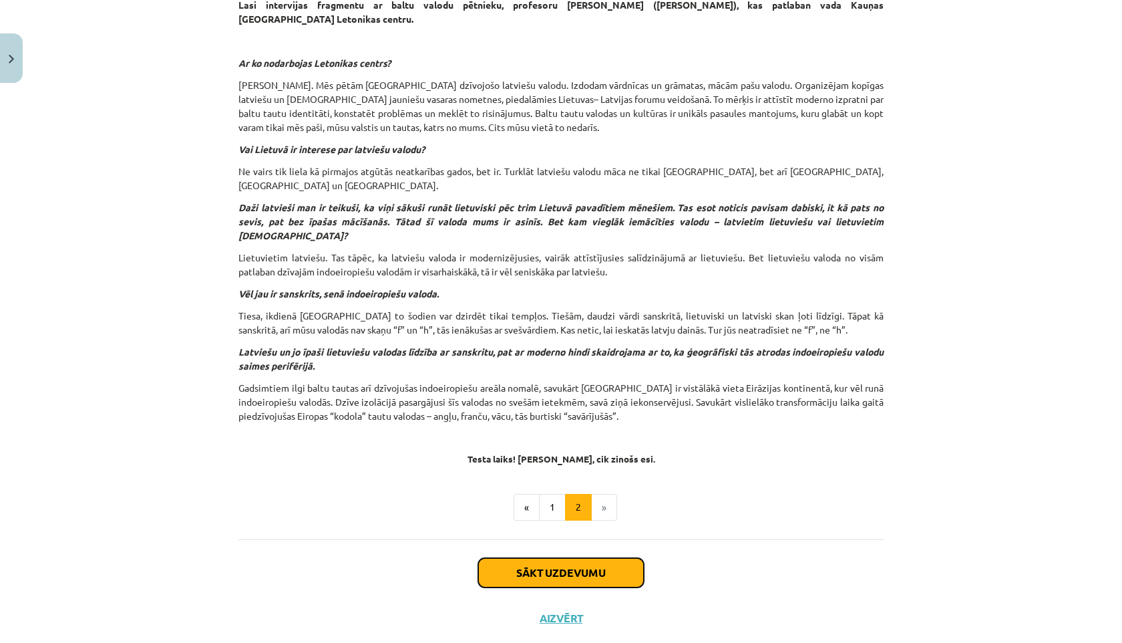
click at [532, 558] on button "Sākt uzdevumu" at bounding box center [561, 572] width 166 height 29
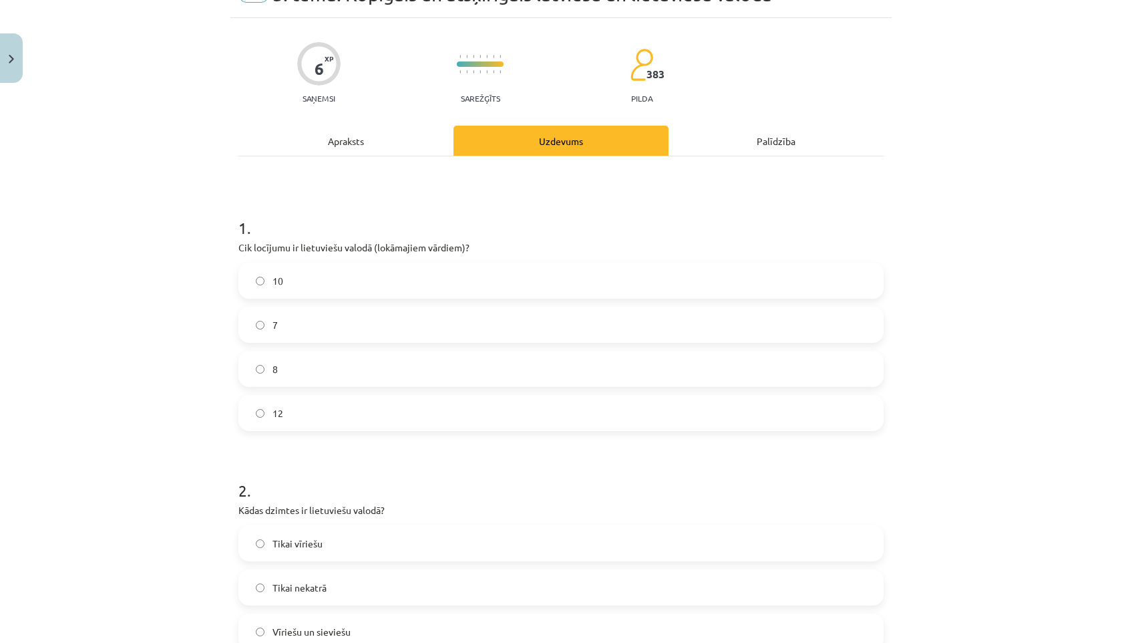
scroll to position [33, 0]
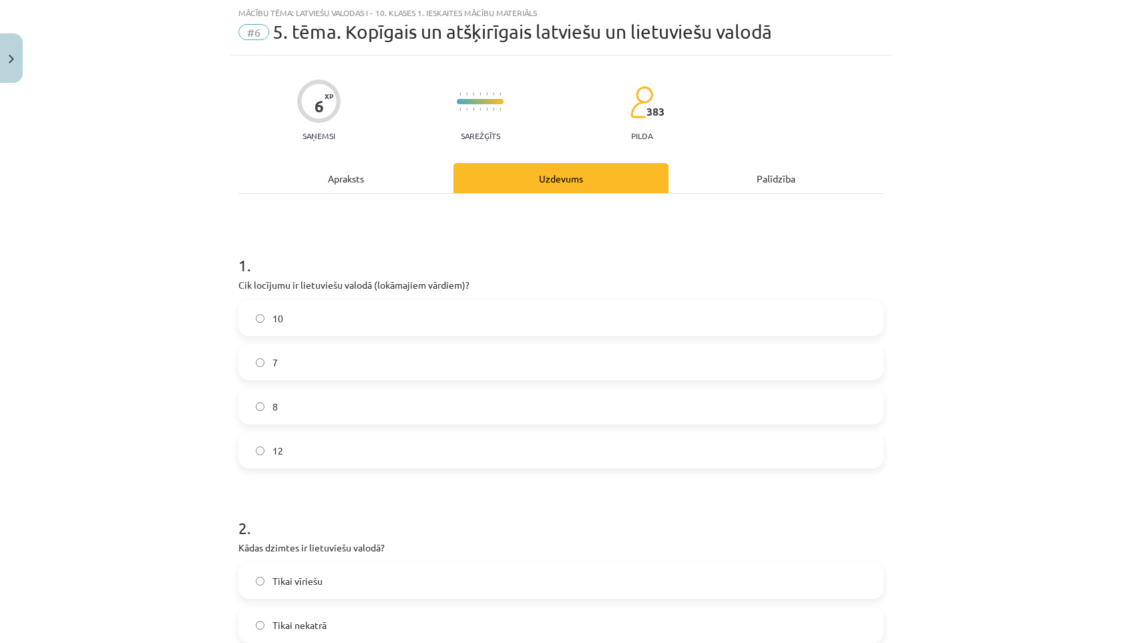
click at [311, 353] on label "7" at bounding box center [561, 361] width 643 height 33
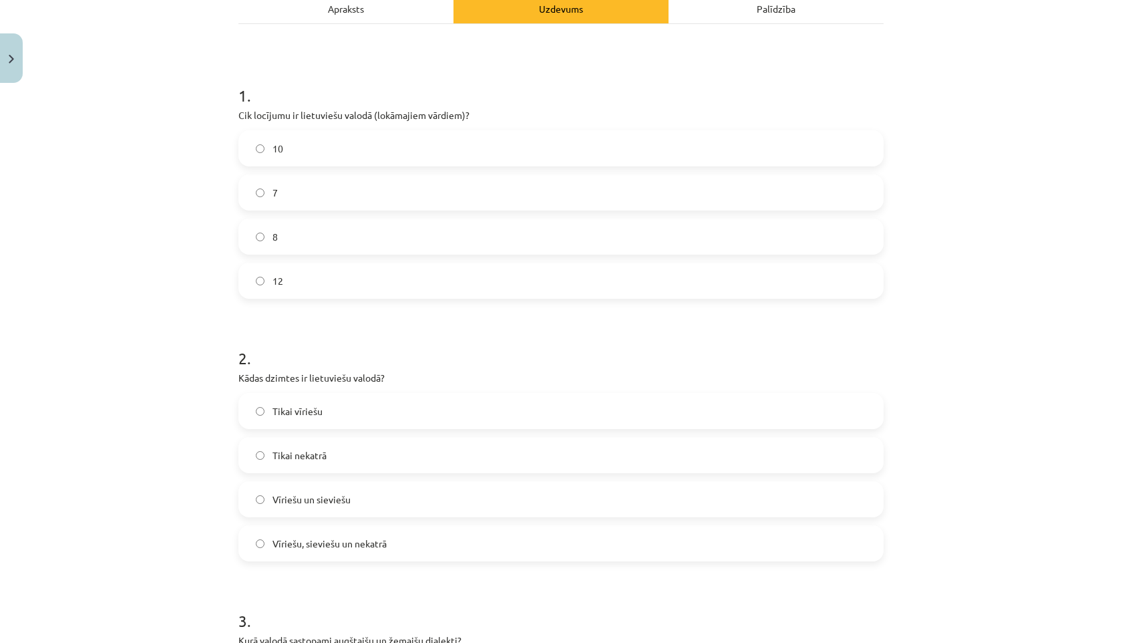
scroll to position [205, 0]
click at [292, 536] on span "Vīriešu, sieviešu un nekatrā" at bounding box center [330, 541] width 114 height 14
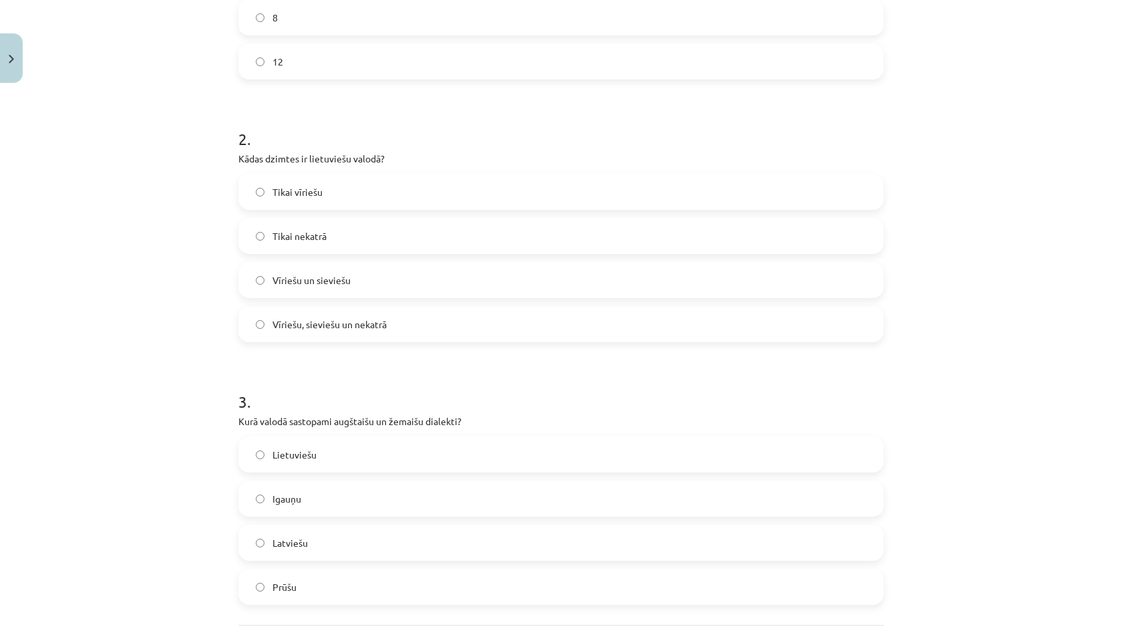
scroll to position [423, 0]
click at [281, 456] on span "Lietuviešu" at bounding box center [295, 454] width 44 height 14
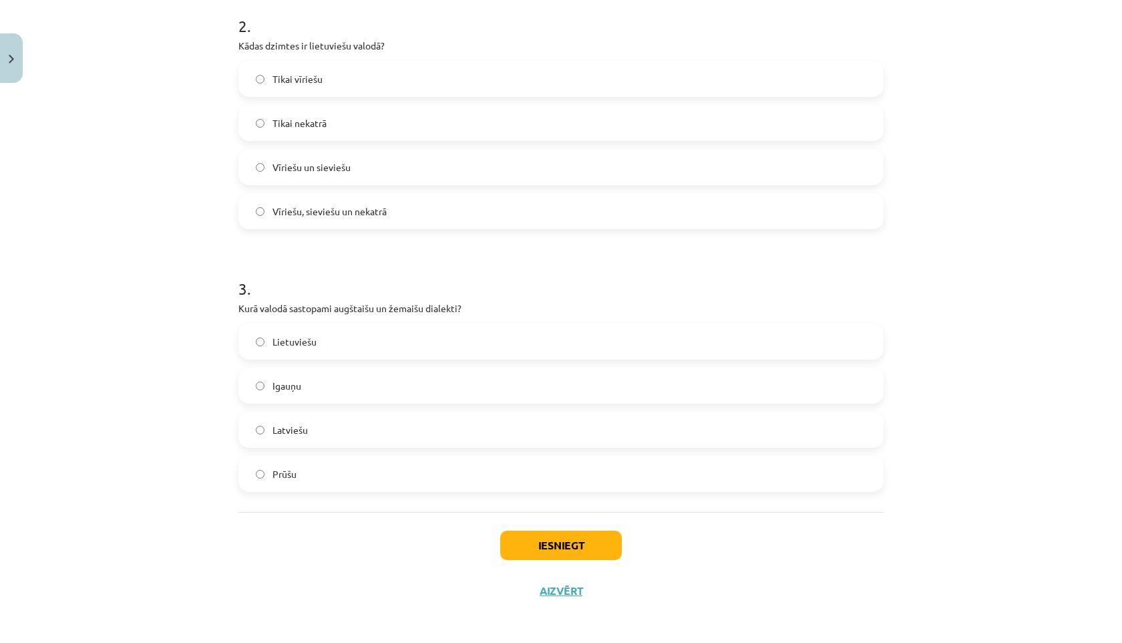
scroll to position [539, 0]
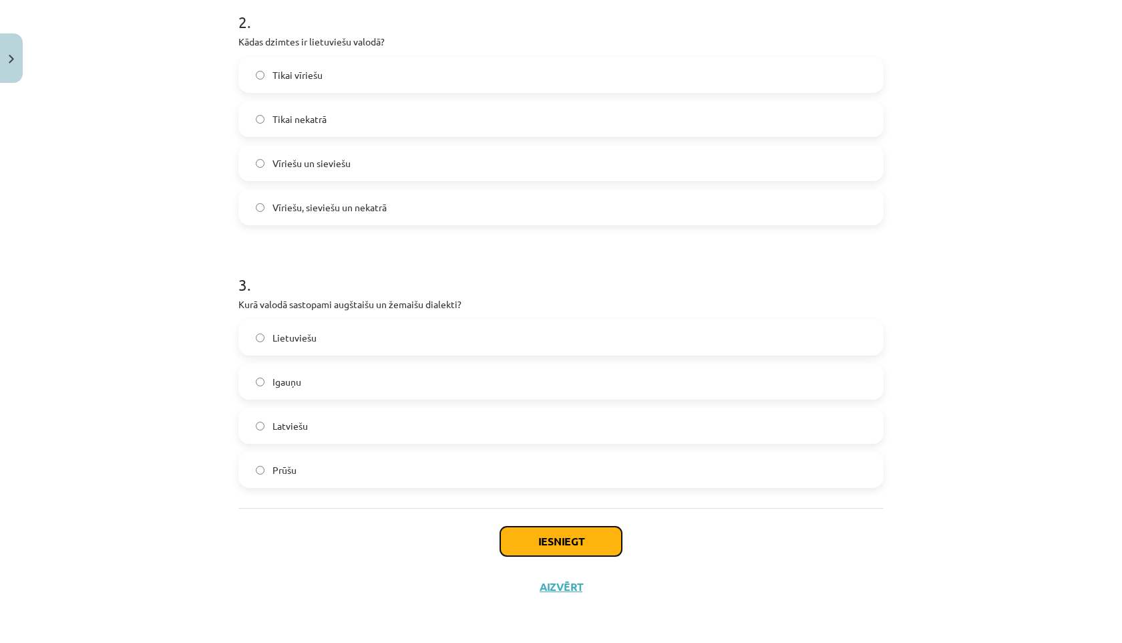
click at [584, 534] on button "Iesniegt" at bounding box center [561, 540] width 122 height 29
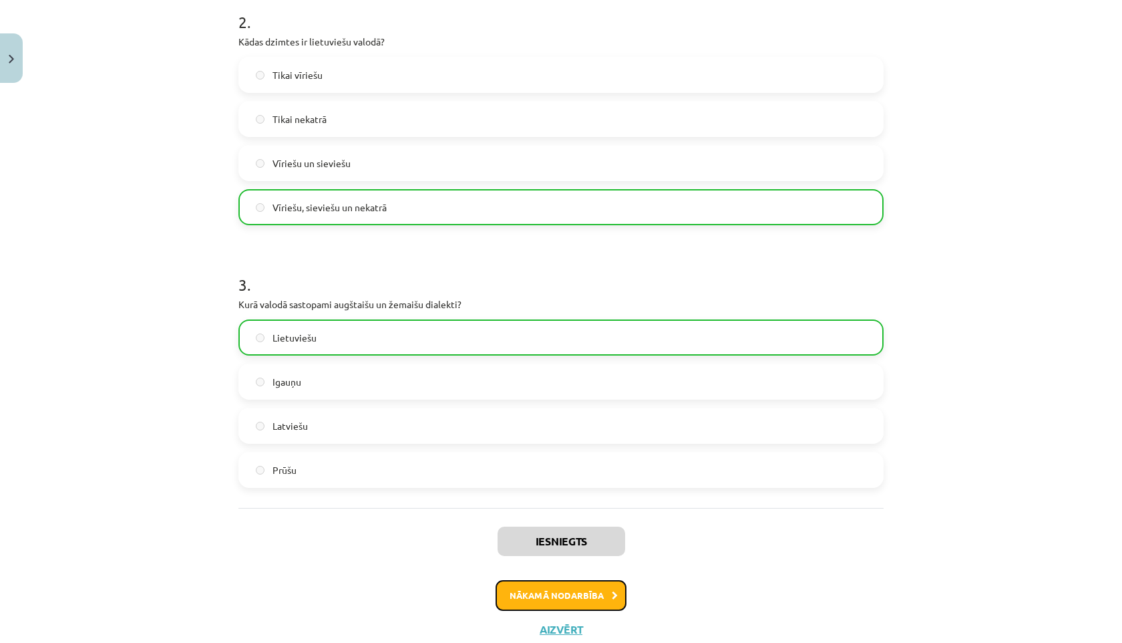
click at [560, 600] on button "Nākamā nodarbība" at bounding box center [561, 595] width 131 height 31
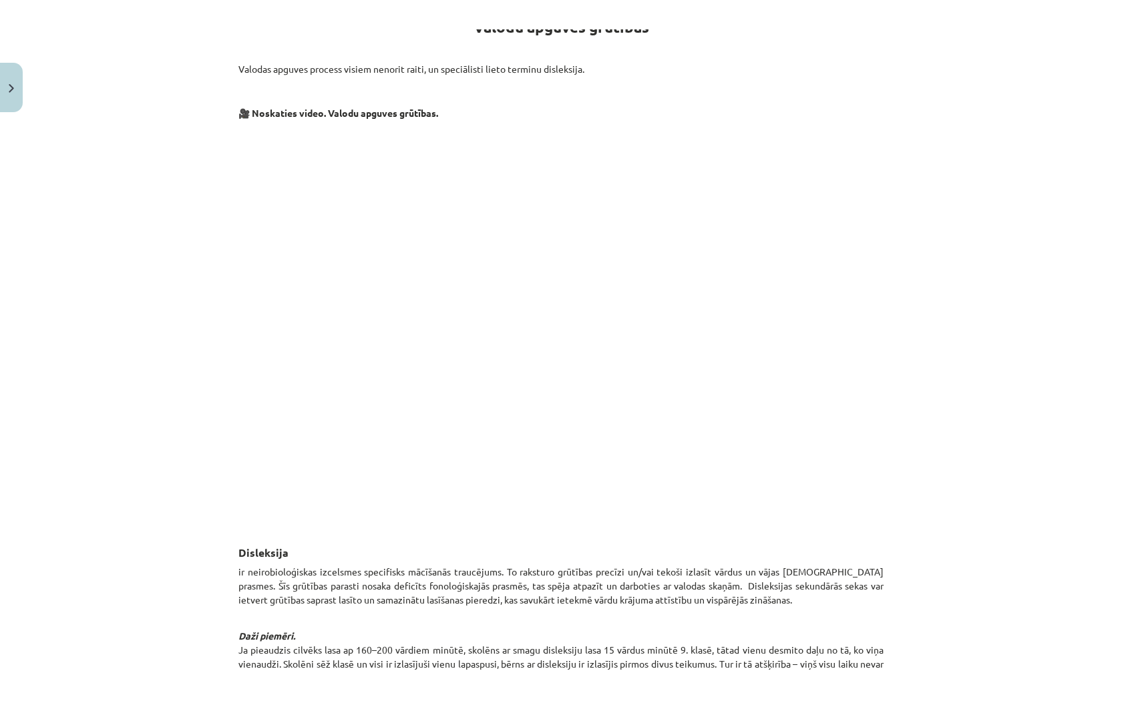
scroll to position [192, 0]
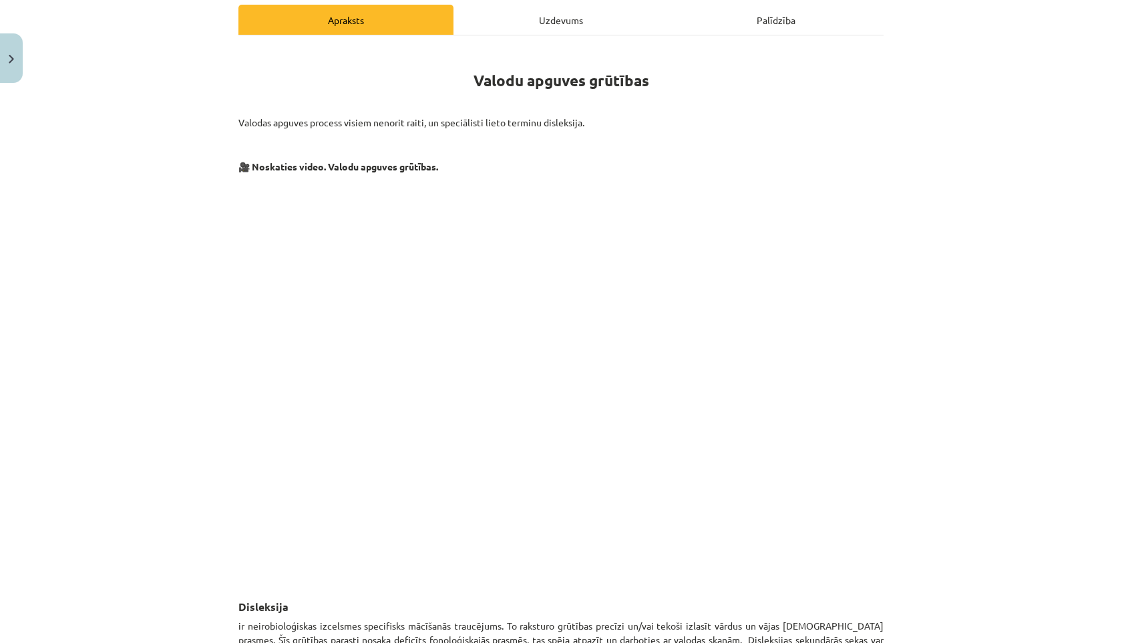
click at [217, 281] on div "Mācību tēma: Latviešu valodas i - 10. klases 1. ieskaites mācību materiāls #7 6…" at bounding box center [561, 321] width 1122 height 643
